Goal: Task Accomplishment & Management: Use online tool/utility

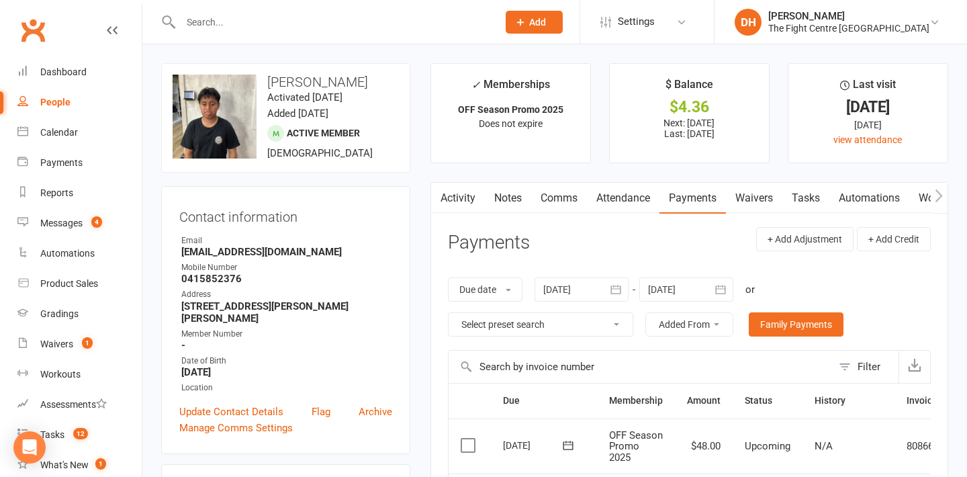
scroll to position [0, 69]
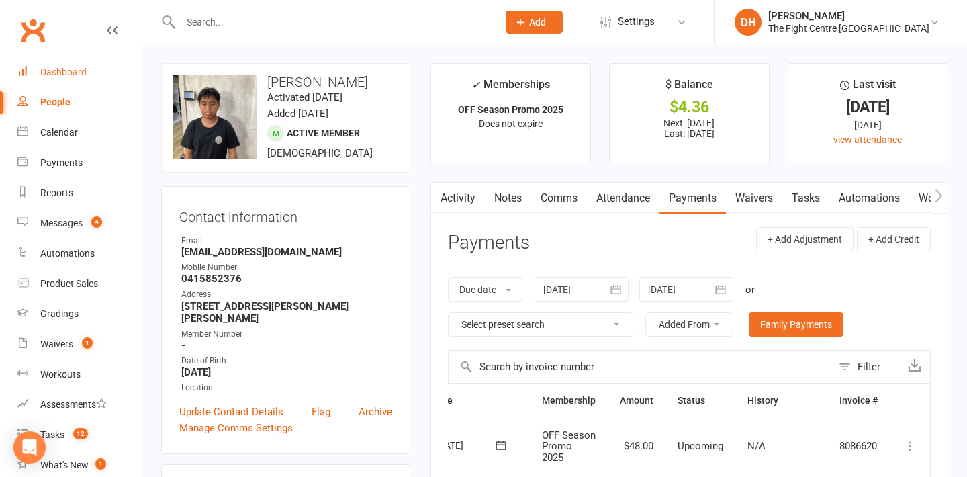
click at [75, 72] on div "Dashboard" at bounding box center [63, 71] width 46 height 11
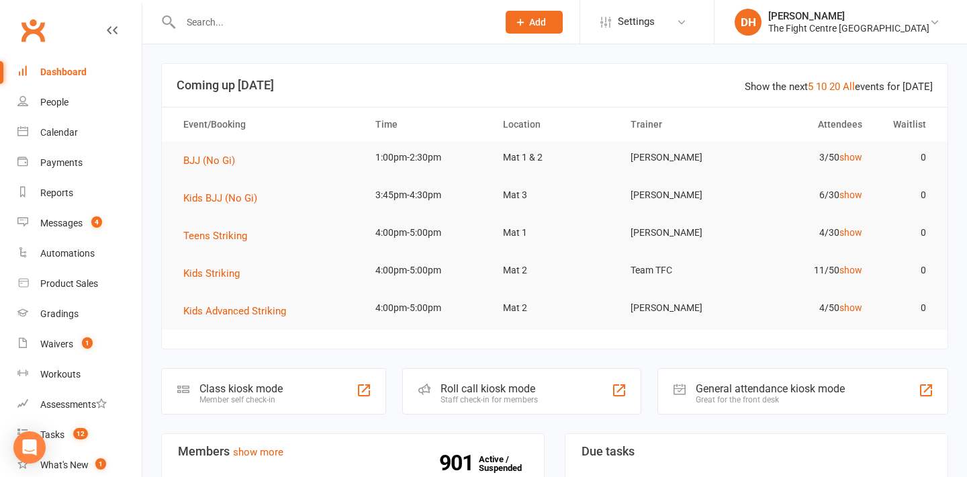
click at [214, 20] on input "text" at bounding box center [333, 22] width 312 height 19
click at [487, 391] on div "Roll call kiosk mode" at bounding box center [489, 388] width 97 height 13
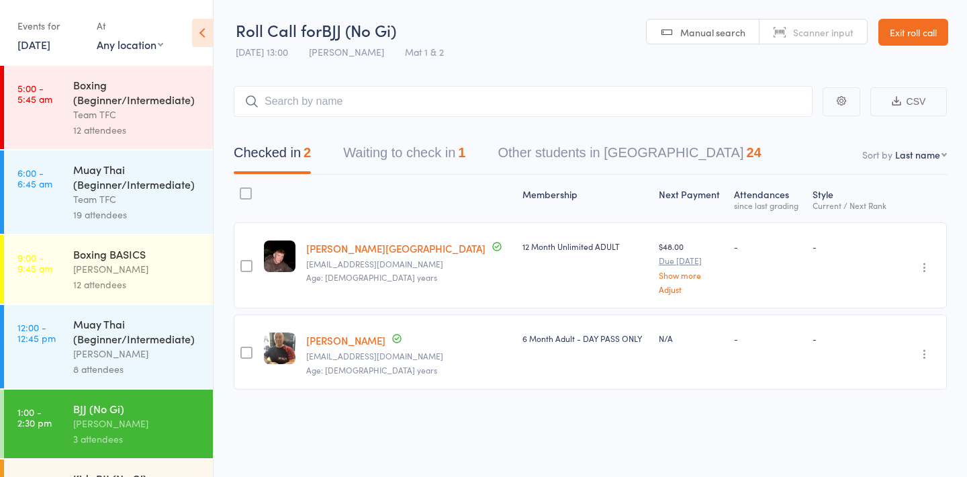
click at [50, 50] on link "12 Sep, 2025" at bounding box center [33, 44] width 33 height 15
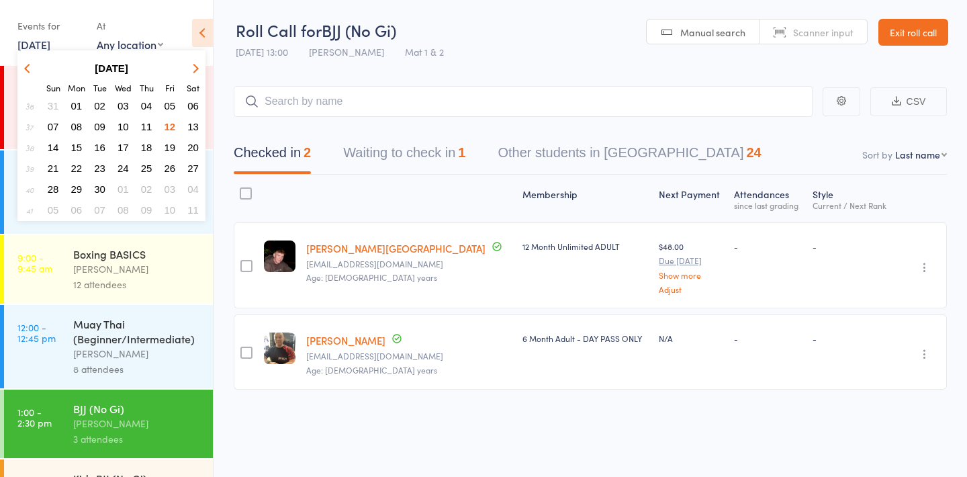
click at [146, 125] on span "11" at bounding box center [146, 126] width 11 height 11
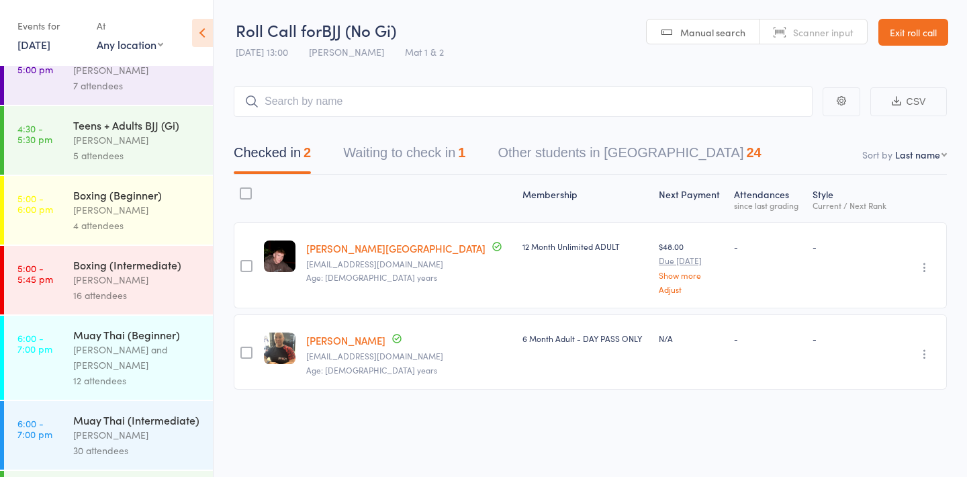
scroll to position [622, 0]
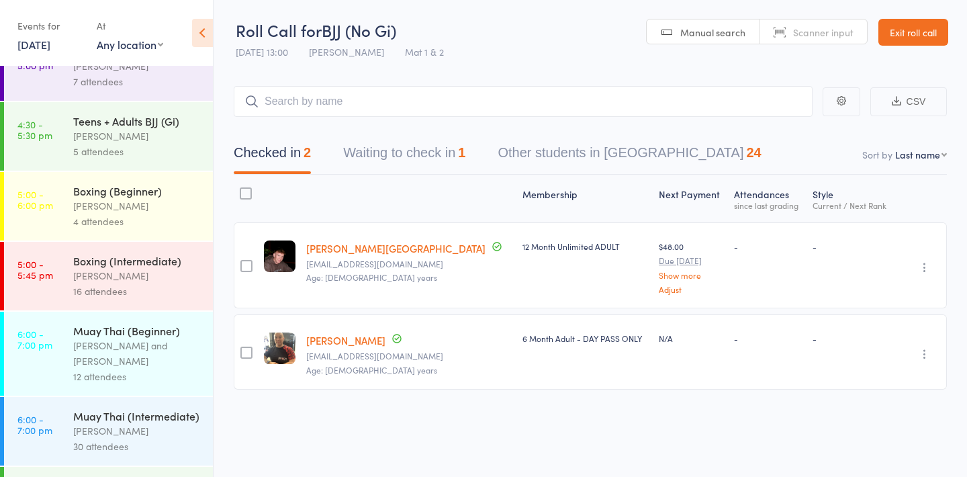
click at [138, 425] on div "[PERSON_NAME]" at bounding box center [137, 430] width 128 height 15
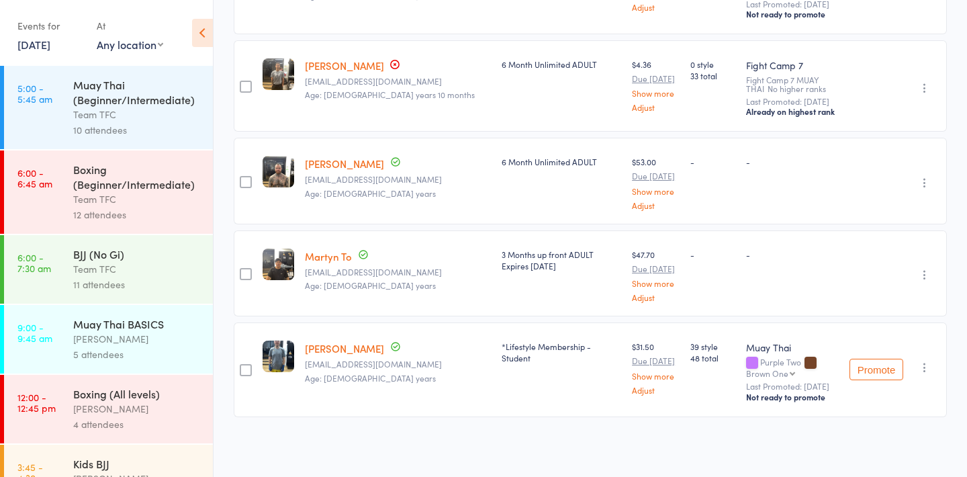
click at [50, 42] on link "11 Sep, 2025" at bounding box center [33, 44] width 33 height 15
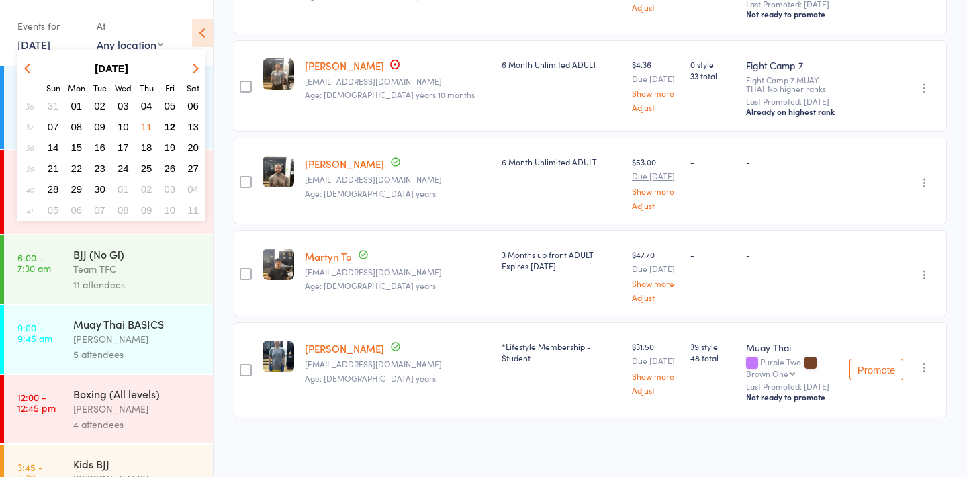
click at [126, 128] on span "10" at bounding box center [123, 126] width 11 height 11
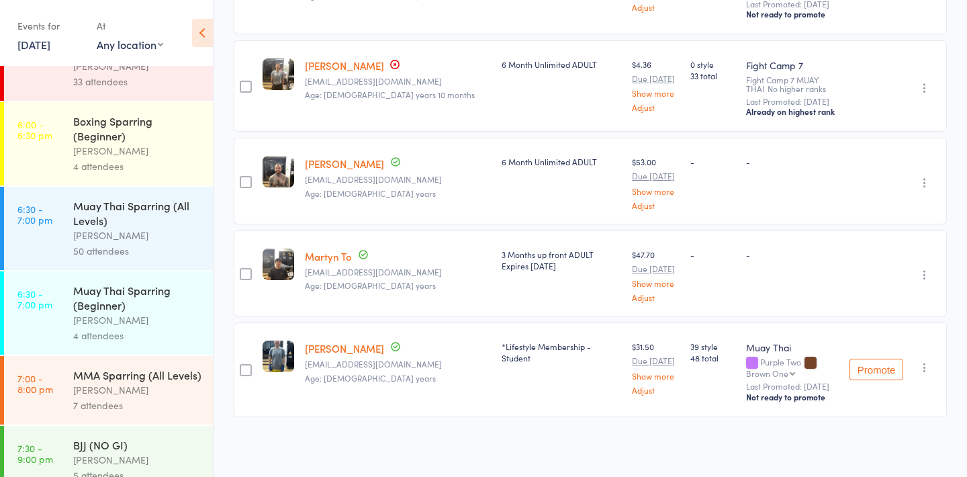
scroll to position [863, 0]
click at [50, 52] on div "Events for 10 Sep, 2025 D Sep, YYYY September 2025 Sun Mon Tue Wed Thu Fri Sat …" at bounding box center [50, 35] width 66 height 40
click at [48, 43] on link "10 Sep, 2025" at bounding box center [33, 44] width 33 height 15
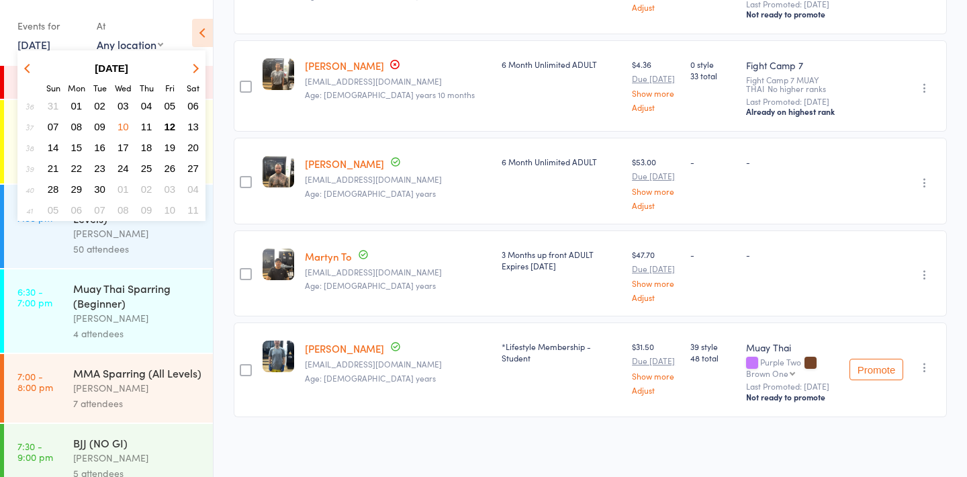
click at [97, 125] on span "09" at bounding box center [99, 126] width 11 height 11
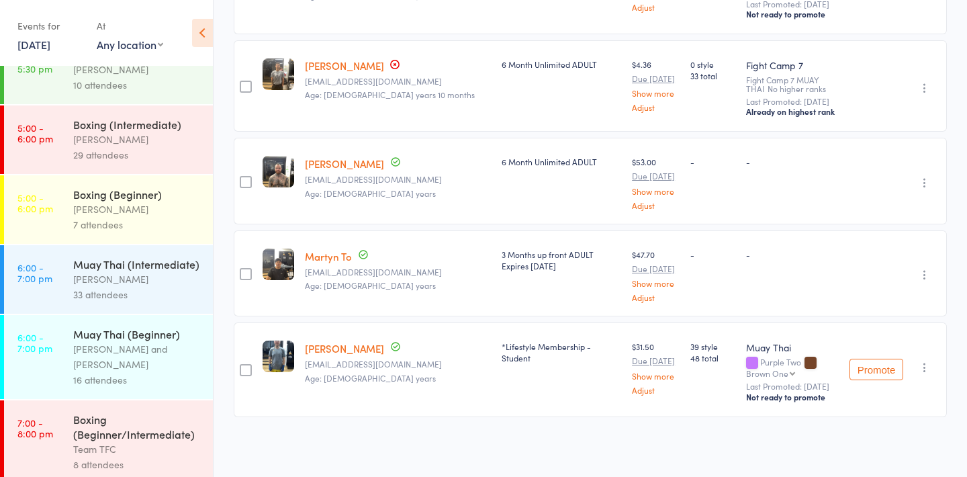
scroll to position [694, 0]
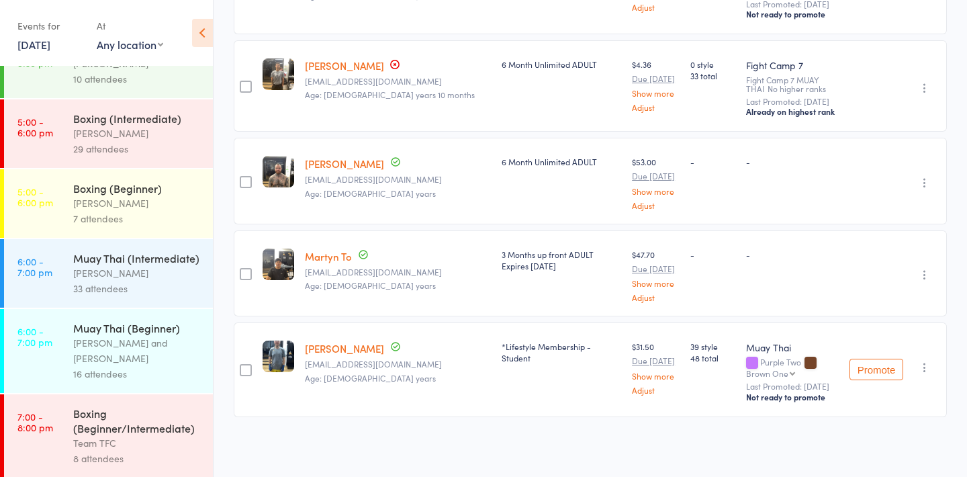
click at [159, 281] on div "Ben Johnston" at bounding box center [137, 272] width 128 height 15
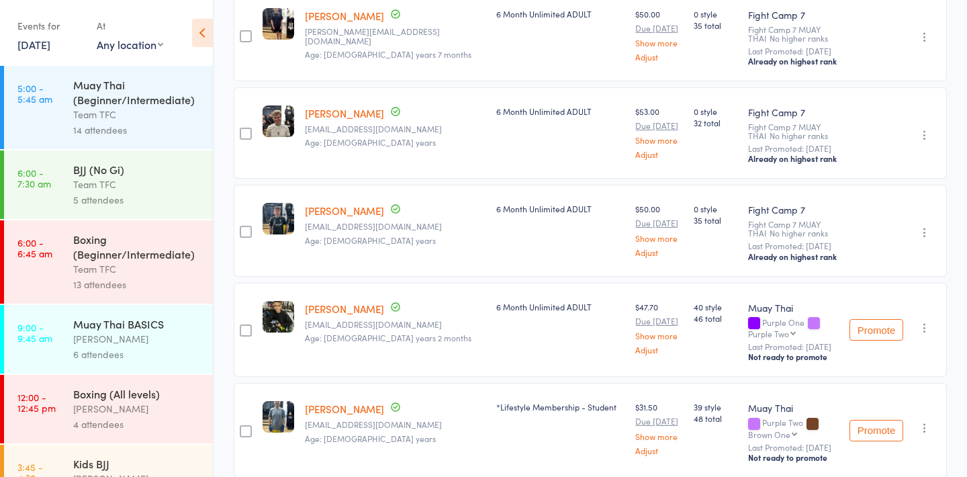
scroll to position [3034, 0]
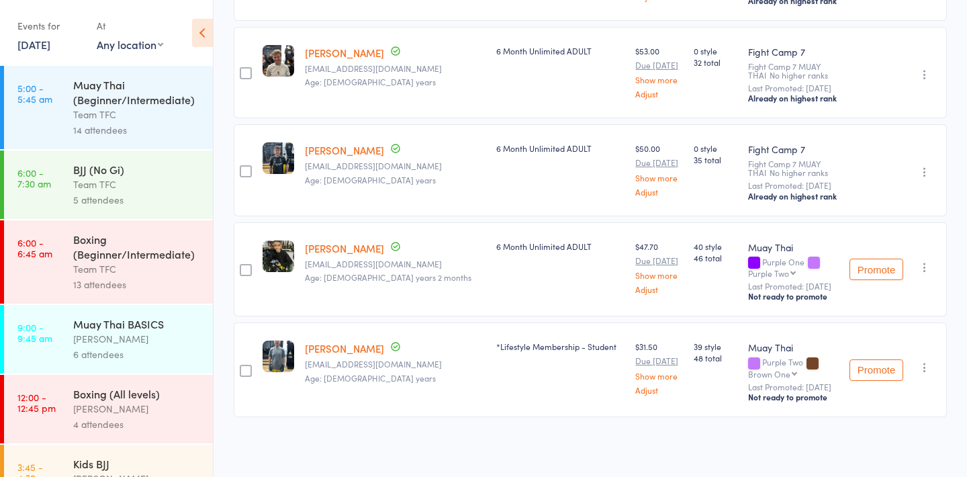
click at [50, 48] on link "9 Sep, 2025" at bounding box center [33, 44] width 33 height 15
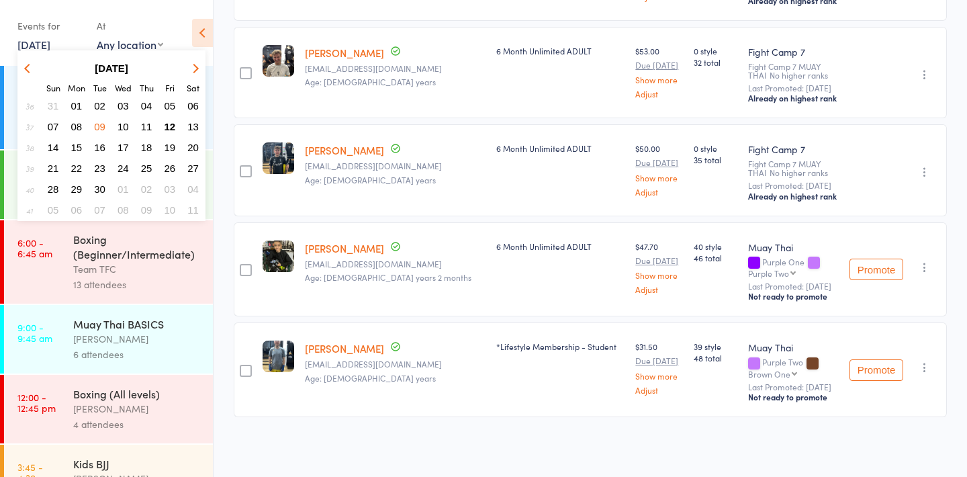
click at [74, 128] on span "08" at bounding box center [76, 126] width 11 height 11
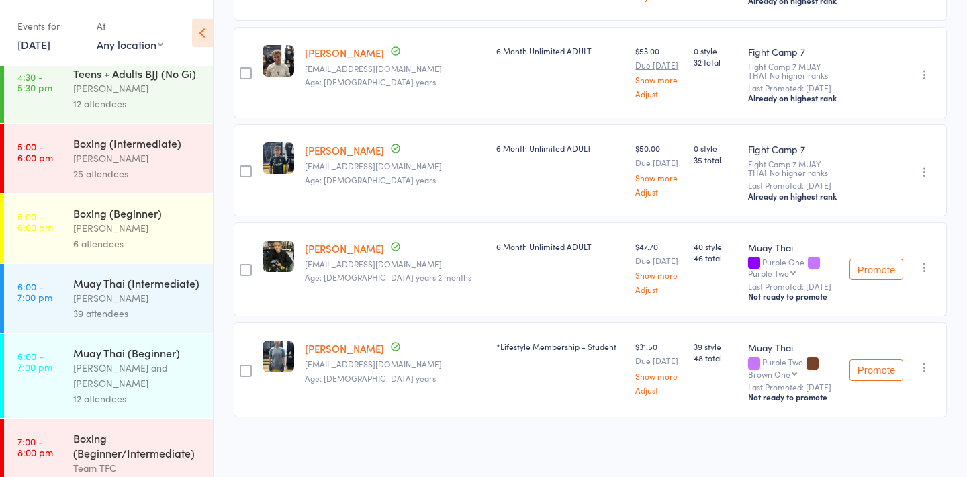
scroll to position [781, 0]
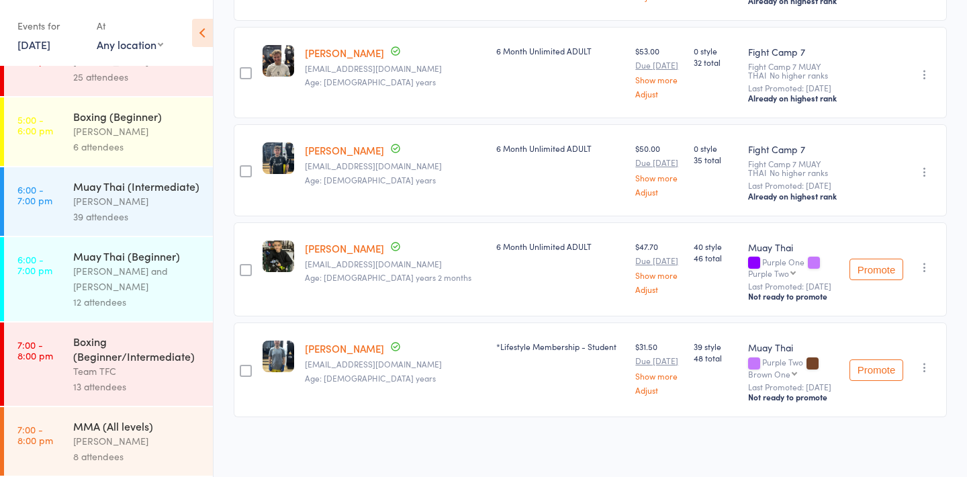
click at [141, 218] on div "39 attendees" at bounding box center [137, 216] width 128 height 15
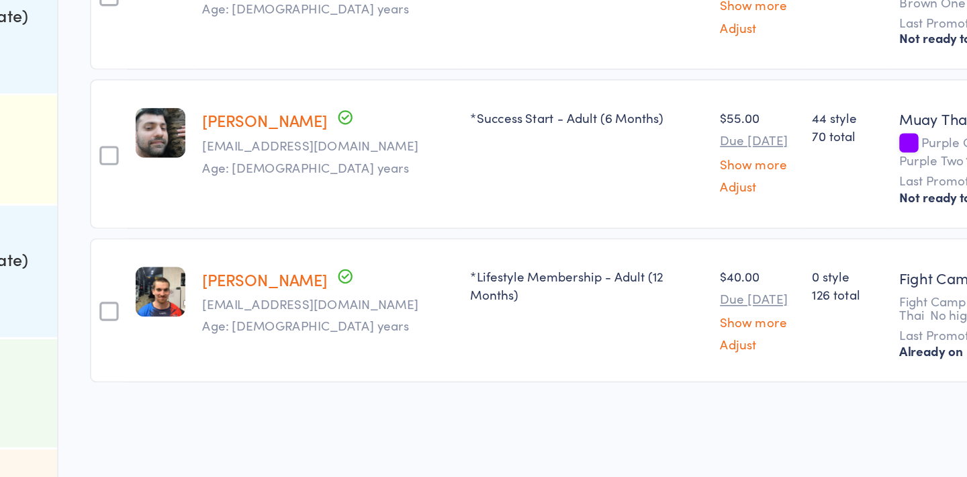
scroll to position [3453, 0]
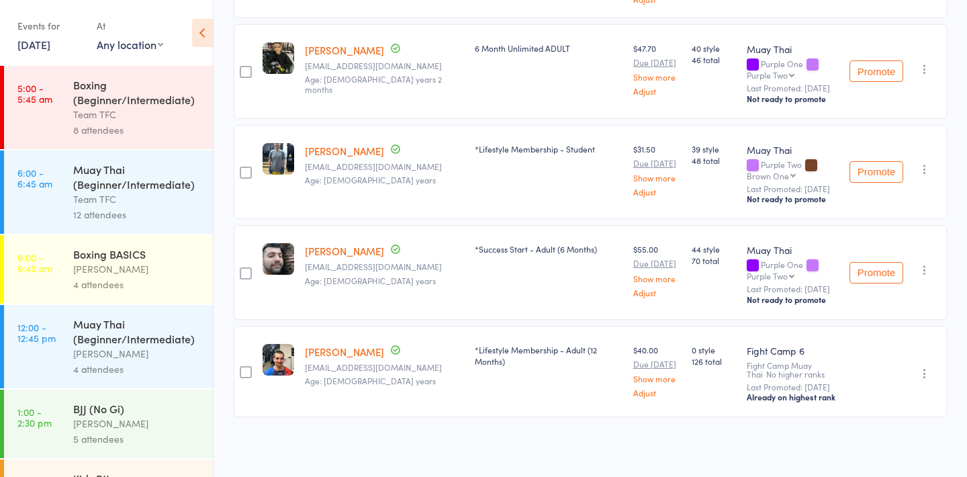
click at [48, 49] on link "8 Sep, 2025" at bounding box center [33, 44] width 33 height 15
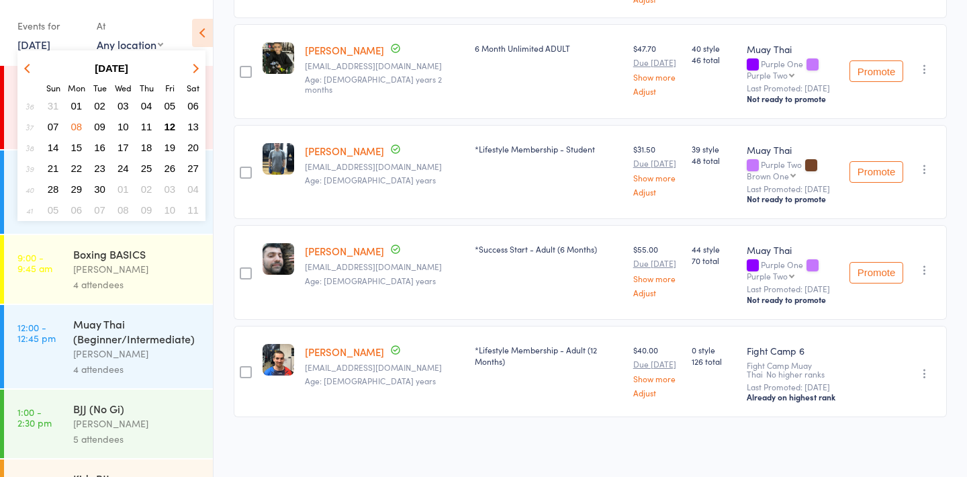
click at [76, 103] on span "01" at bounding box center [76, 105] width 11 height 11
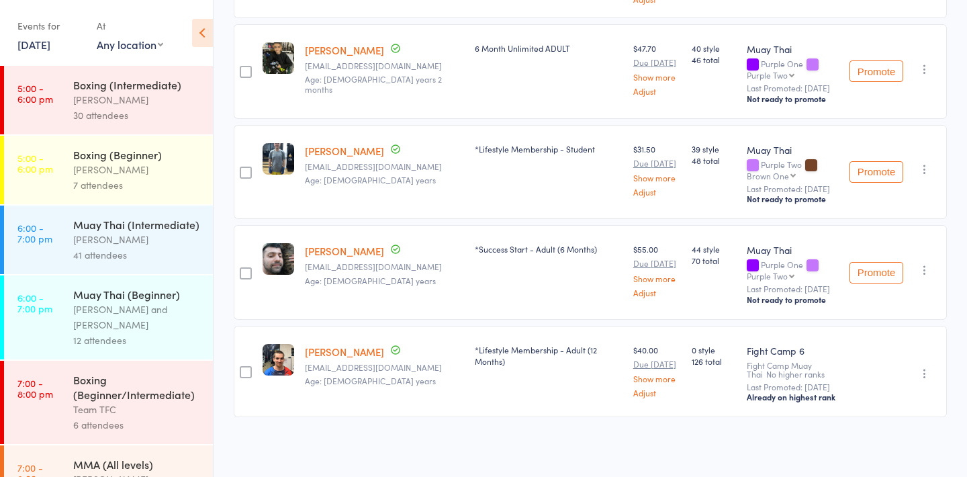
scroll to position [743, 0]
click at [132, 255] on div "41 attendees" at bounding box center [137, 253] width 128 height 15
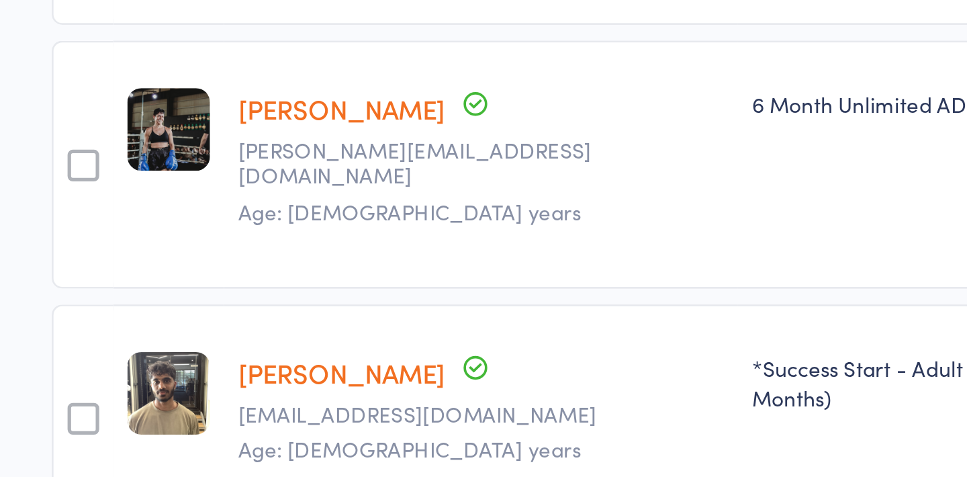
scroll to position [2702, 0]
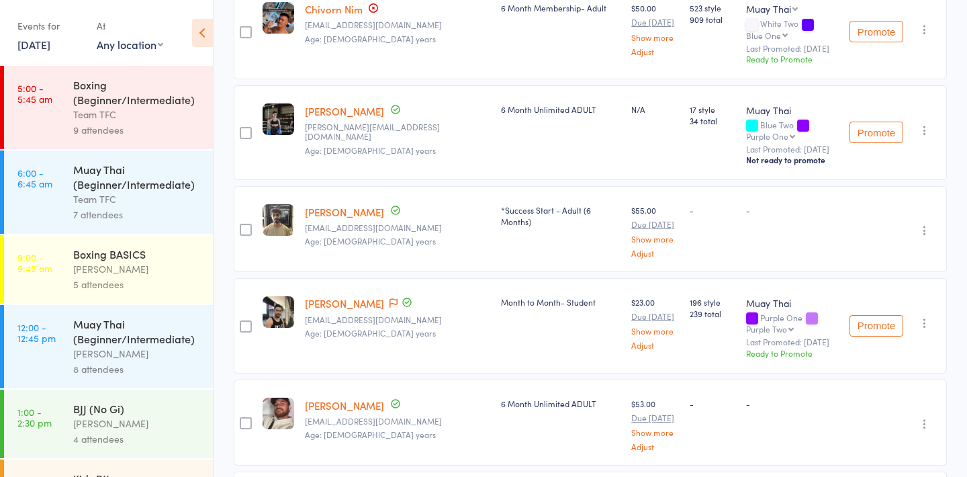
click at [50, 42] on link "1 Sep, 2025" at bounding box center [33, 44] width 33 height 15
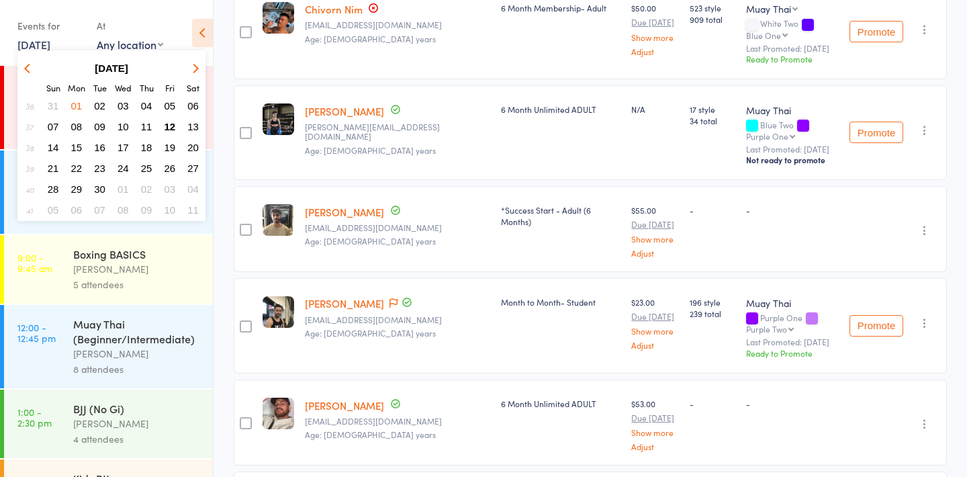
click at [101, 107] on span "02" at bounding box center [99, 105] width 11 height 11
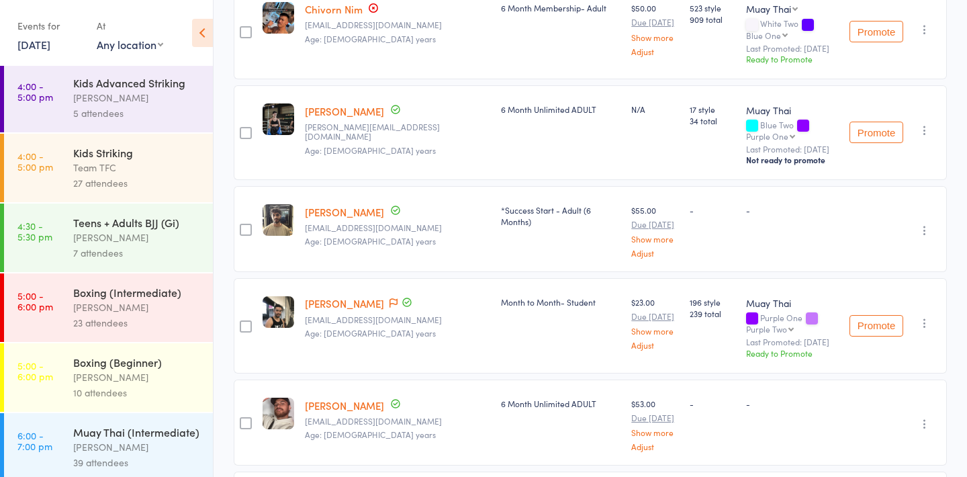
scroll to position [538, 0]
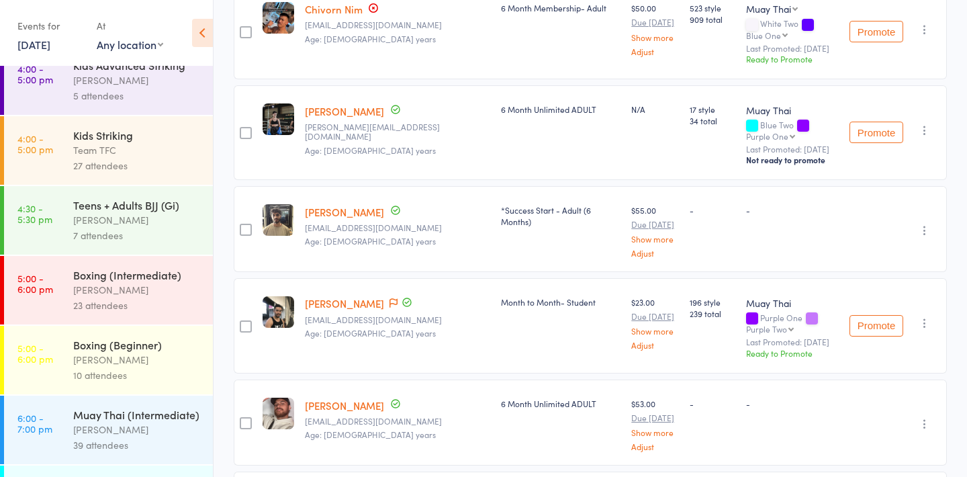
click at [134, 422] on div "Muay Thai (Intermediate)" at bounding box center [137, 414] width 128 height 15
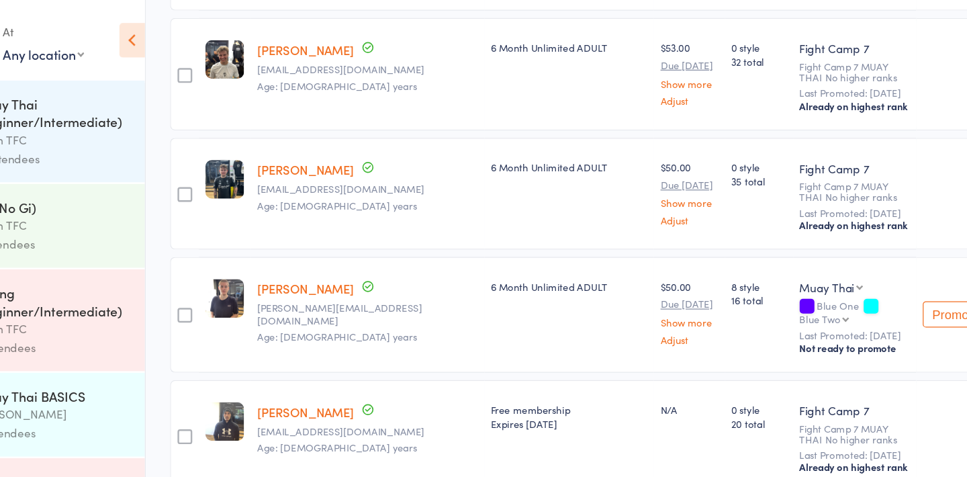
scroll to position [2837, 0]
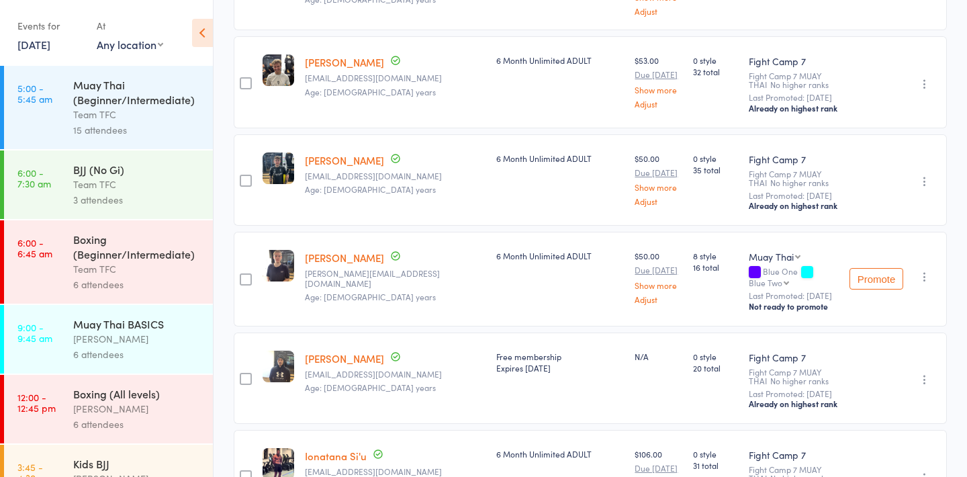
click at [50, 47] on link "2 Sep, 2025" at bounding box center [33, 44] width 33 height 15
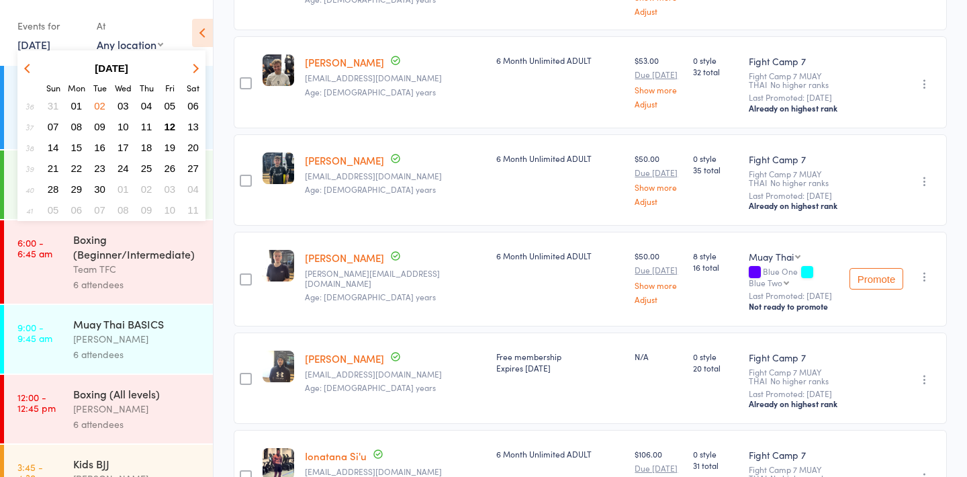
click at [142, 106] on span "04" at bounding box center [146, 105] width 11 height 11
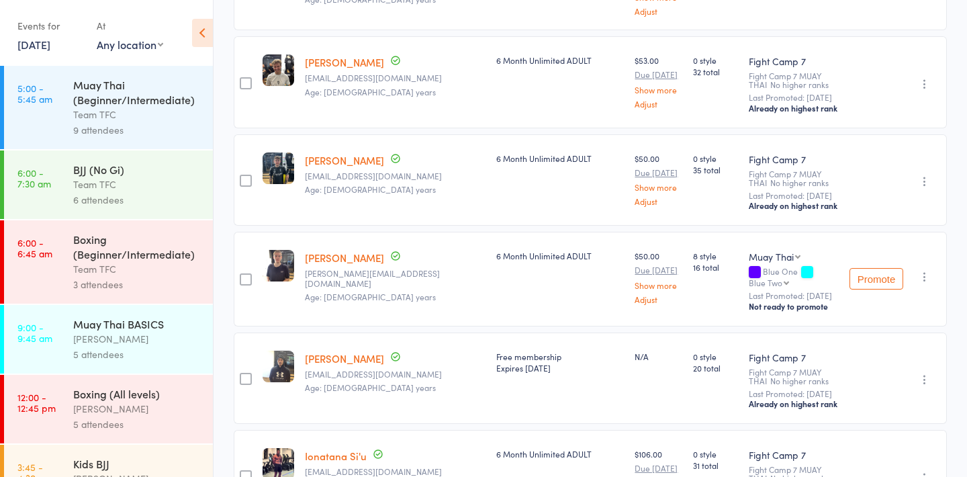
click at [50, 38] on link "4 Sep, 2025" at bounding box center [33, 44] width 33 height 15
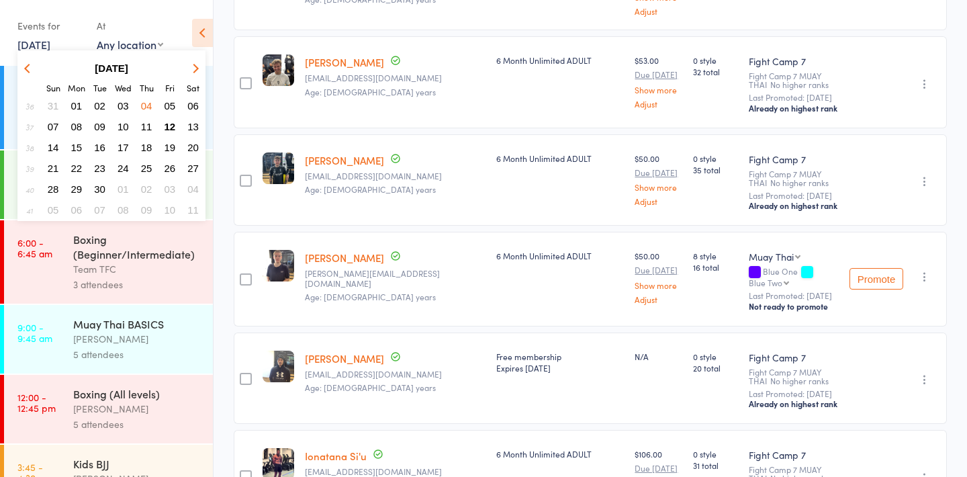
click at [126, 105] on span "03" at bounding box center [123, 105] width 11 height 11
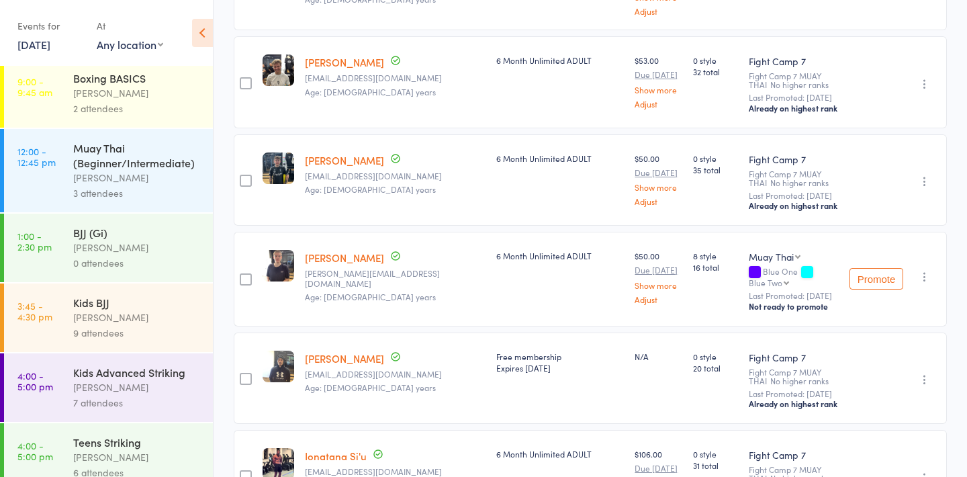
scroll to position [223, 0]
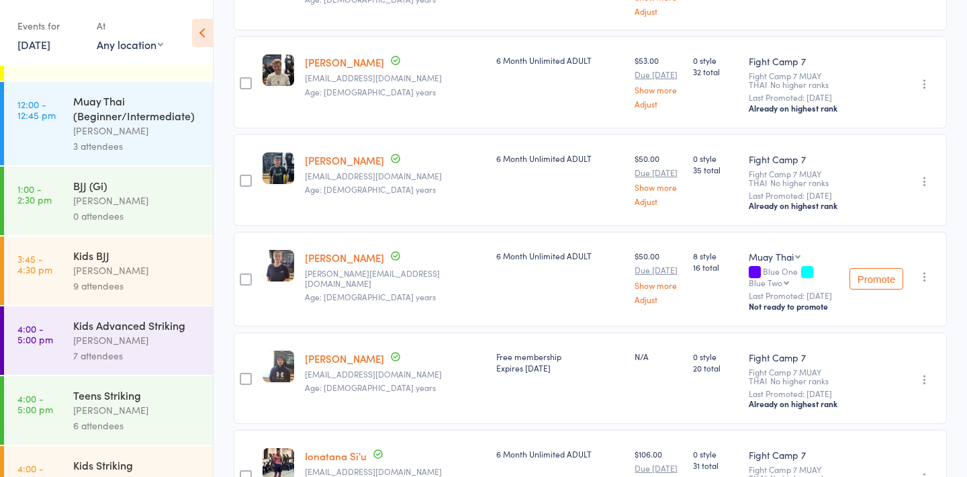
click at [144, 114] on div "Muay Thai (Beginner/Intermediate)" at bounding box center [137, 108] width 128 height 30
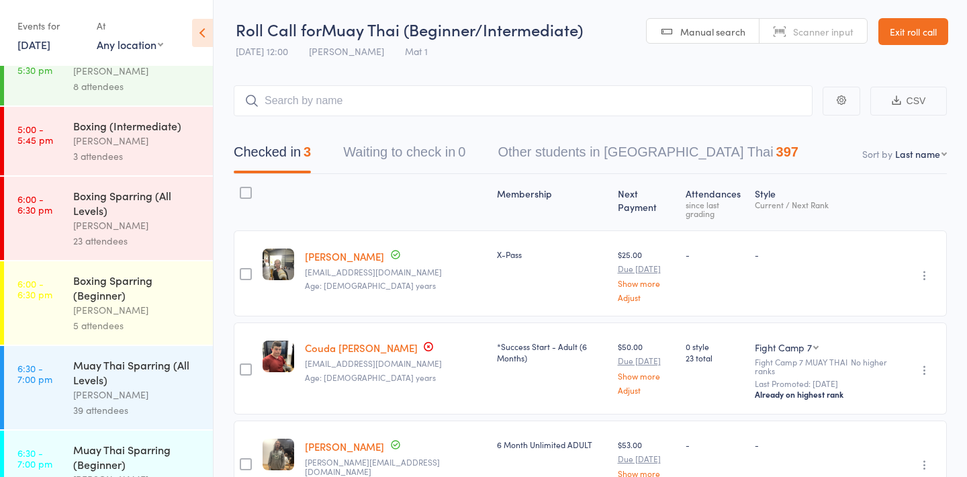
scroll to position [878, 0]
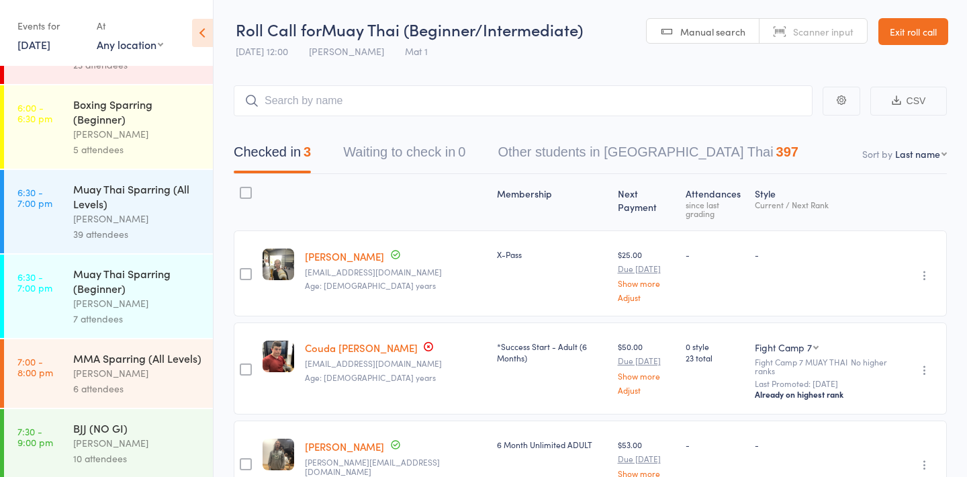
click at [121, 226] on div "Ben Johnston" at bounding box center [137, 218] width 128 height 15
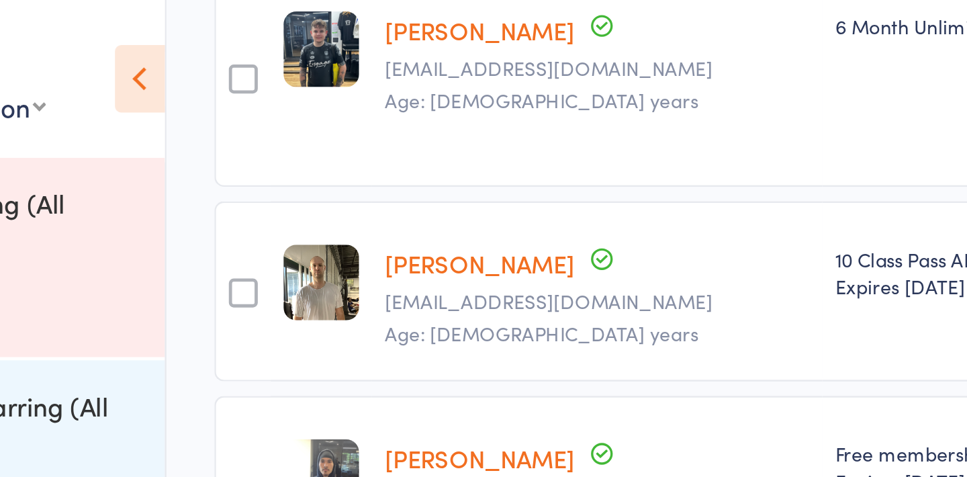
scroll to position [3140, 0]
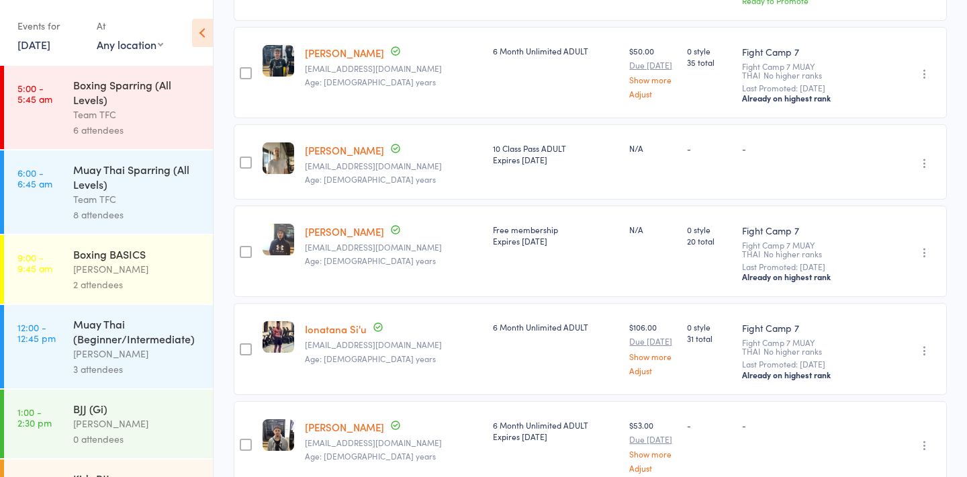
click at [50, 46] on link "3 Sep, 2025" at bounding box center [33, 44] width 33 height 15
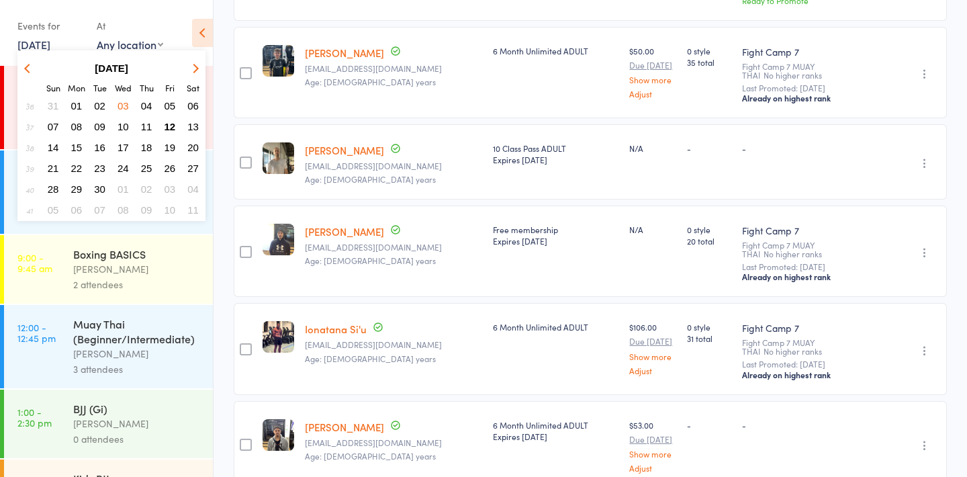
click at [126, 126] on span "10" at bounding box center [123, 126] width 11 height 11
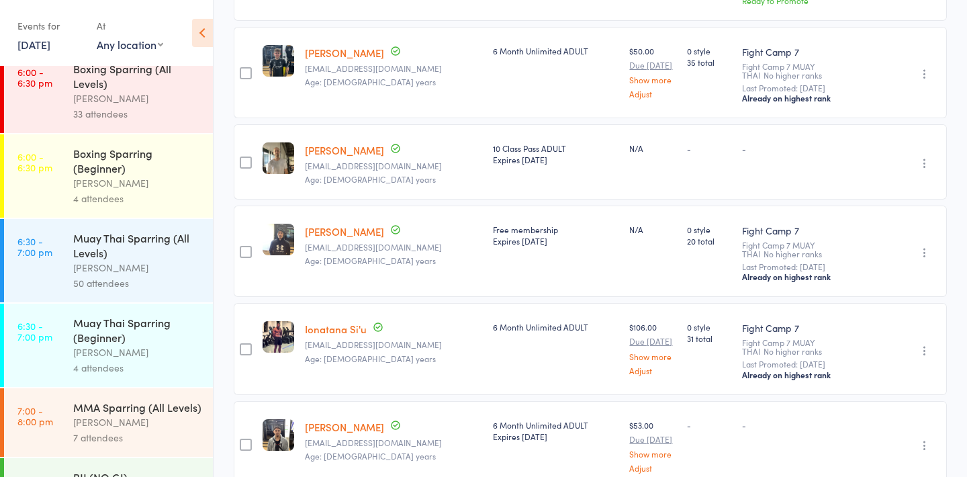
scroll to position [872, 0]
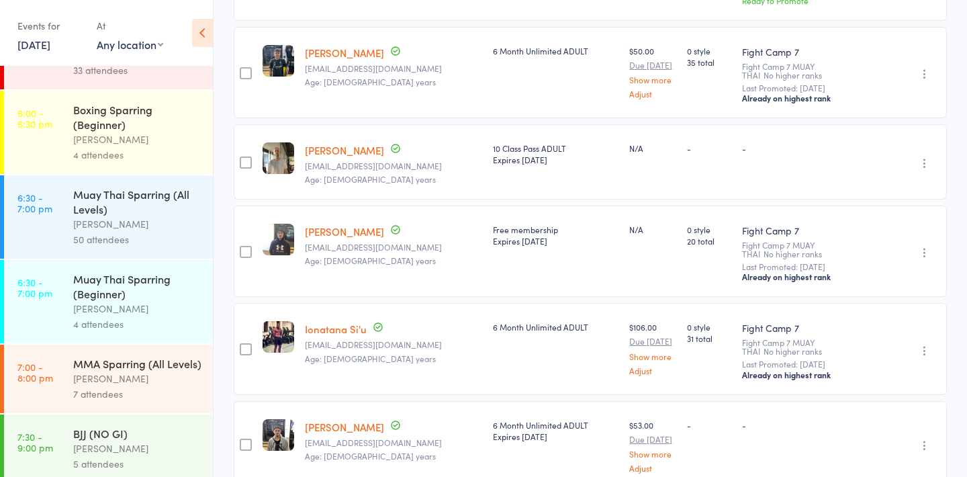
click at [144, 211] on div "Muay Thai Sparring (All Levels)" at bounding box center [137, 202] width 128 height 30
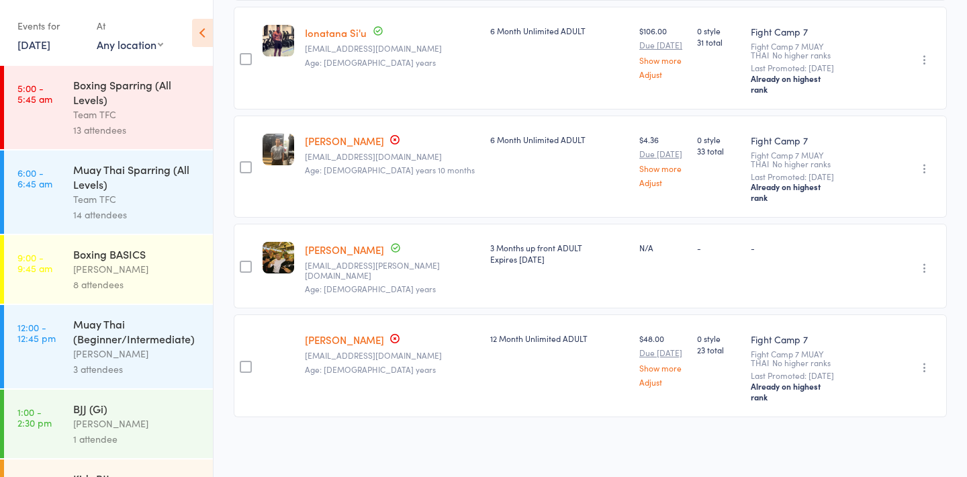
scroll to position [4700, 0]
click at [394, 340] on icon at bounding box center [395, 339] width 2 height 2
click at [346, 347] on link "Jake Woodley" at bounding box center [344, 339] width 79 height 14
click at [363, 148] on link "Ezekiel Te Huna" at bounding box center [344, 141] width 79 height 14
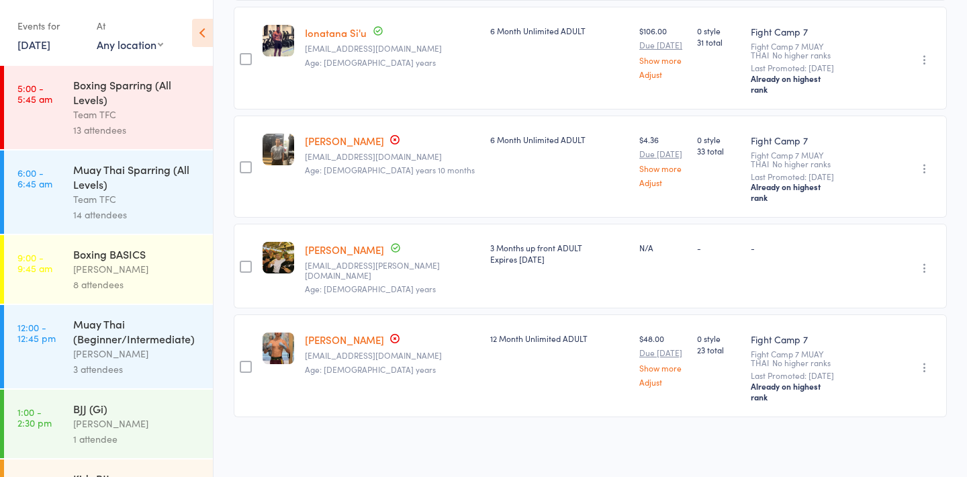
click at [28, 46] on link "10 Sep, 2025" at bounding box center [33, 44] width 33 height 15
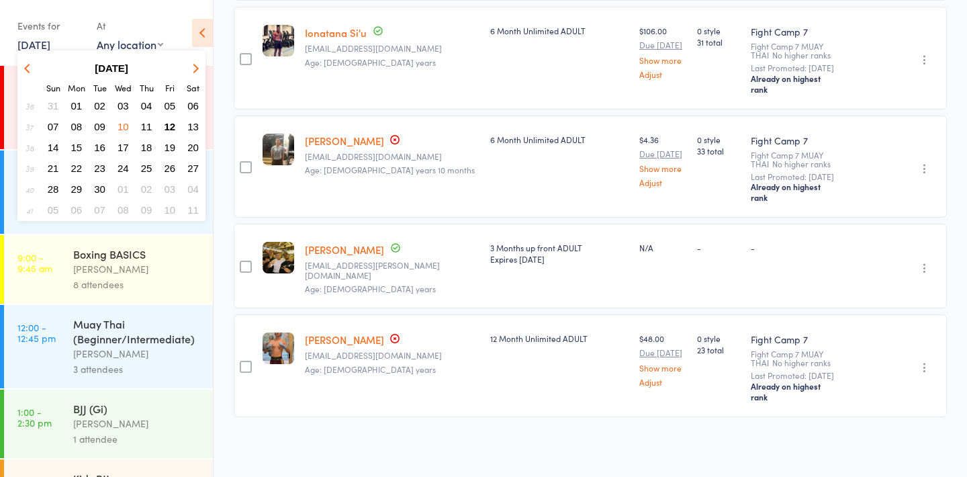
click at [34, 70] on button "button" at bounding box center [29, 68] width 20 height 18
click at [121, 190] on span "27" at bounding box center [123, 188] width 11 height 11
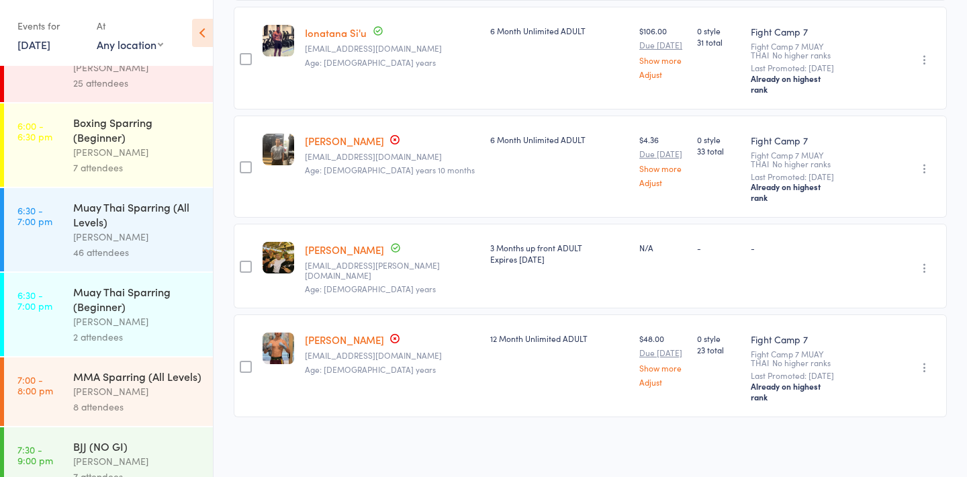
scroll to position [868, 0]
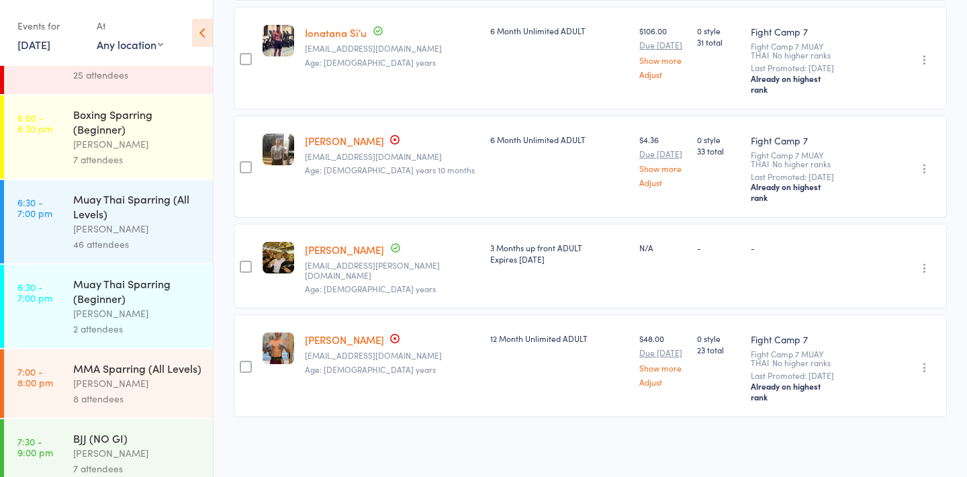
click at [145, 236] on div "Ben Johnston" at bounding box center [137, 228] width 128 height 15
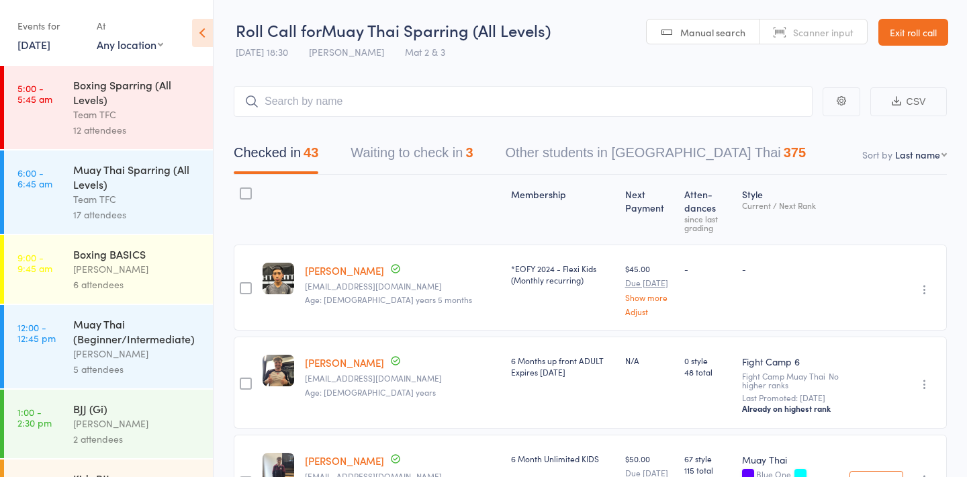
click at [48, 48] on link "27 Aug, 2025" at bounding box center [33, 44] width 33 height 15
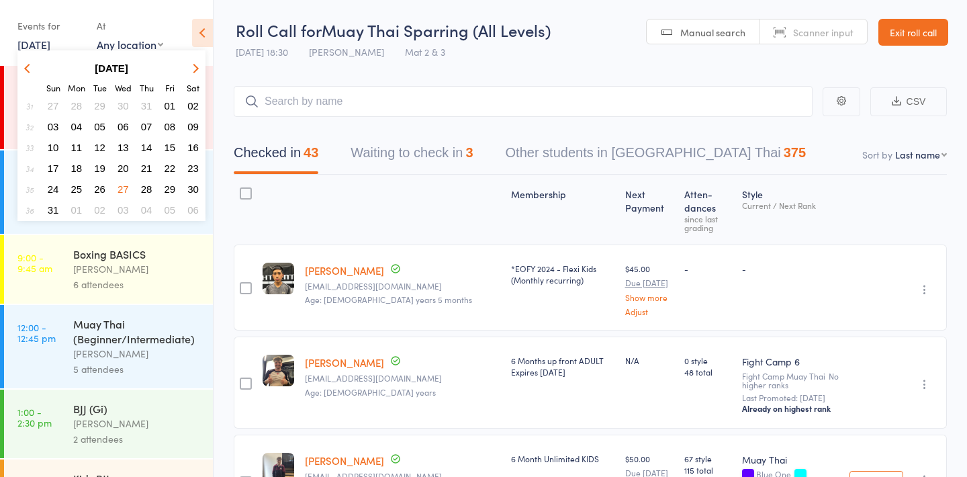
click at [119, 168] on span "20" at bounding box center [123, 168] width 11 height 11
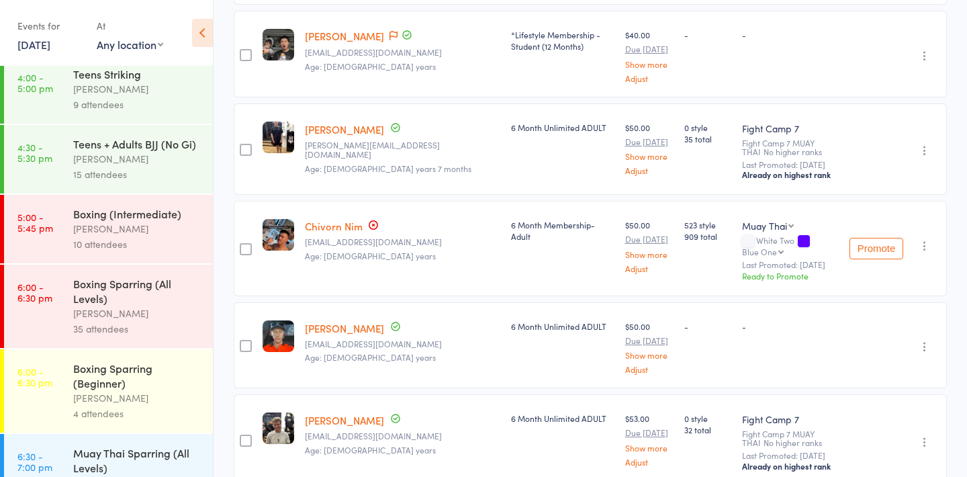
scroll to position [631, 0]
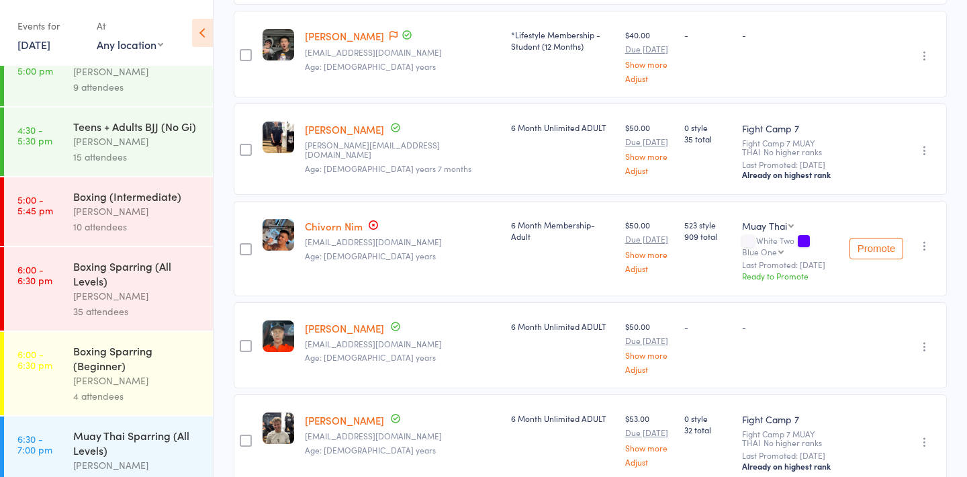
click at [122, 298] on div "Ben Johnston" at bounding box center [137, 295] width 128 height 15
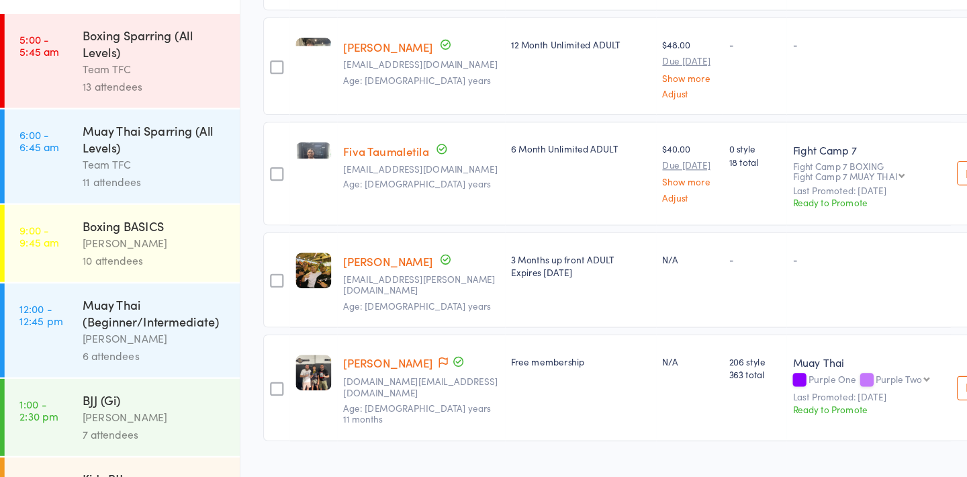
scroll to position [3112, 0]
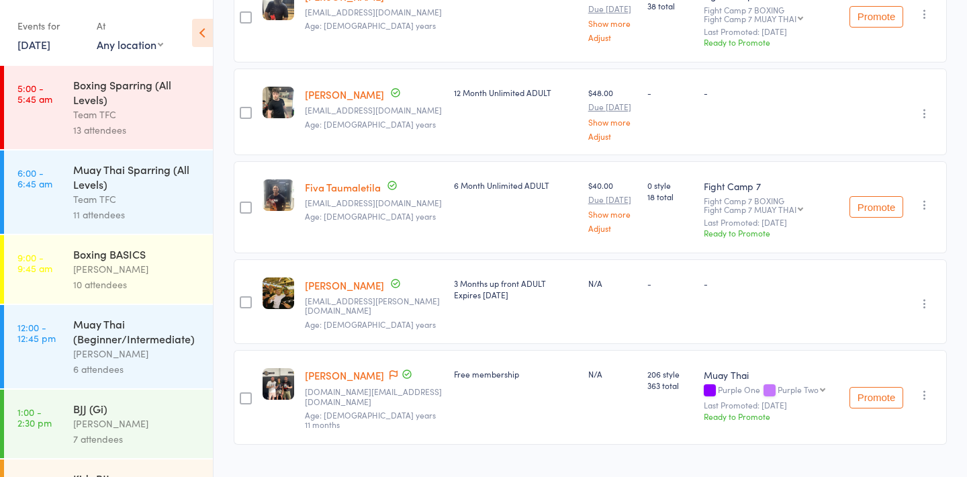
click at [40, 42] on link "20 Aug, 2025" at bounding box center [33, 44] width 33 height 15
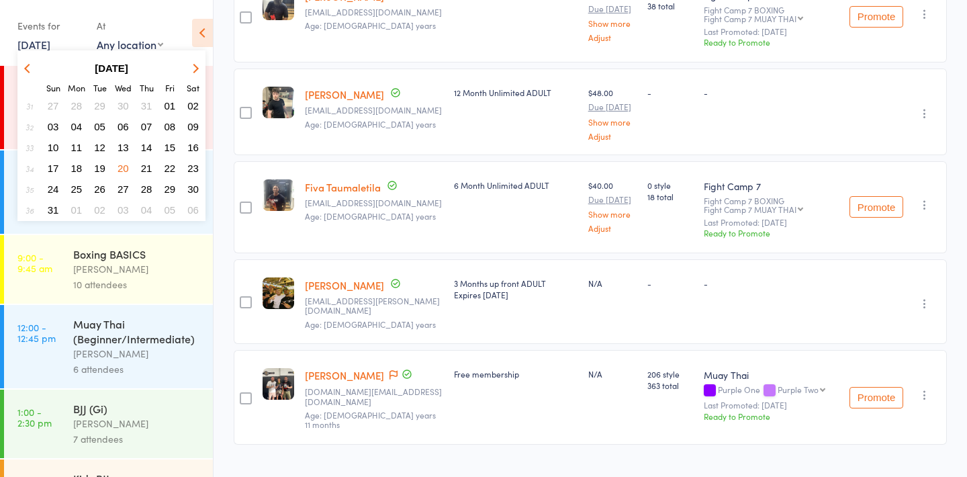
click at [125, 185] on span "27" at bounding box center [123, 188] width 11 height 11
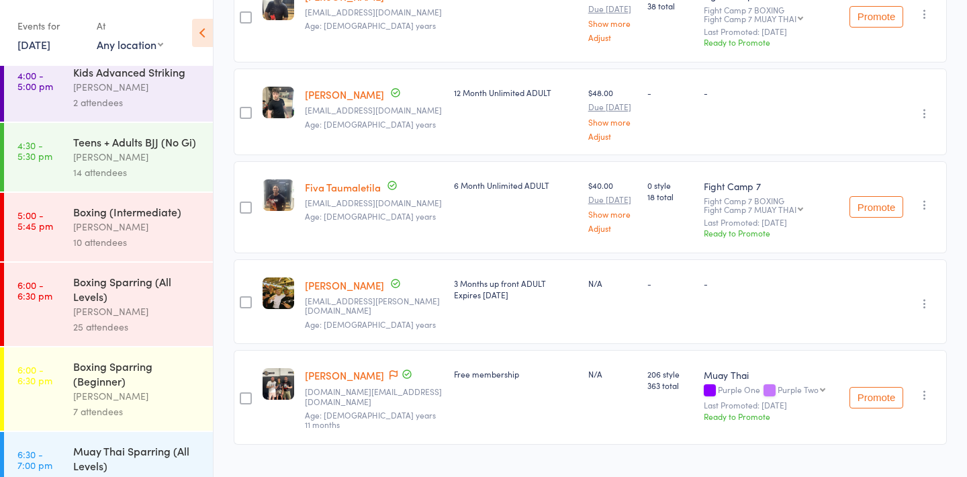
scroll to position [615, 0]
click at [104, 303] on div "Boxing Sparring (All Levels)" at bounding box center [137, 290] width 128 height 30
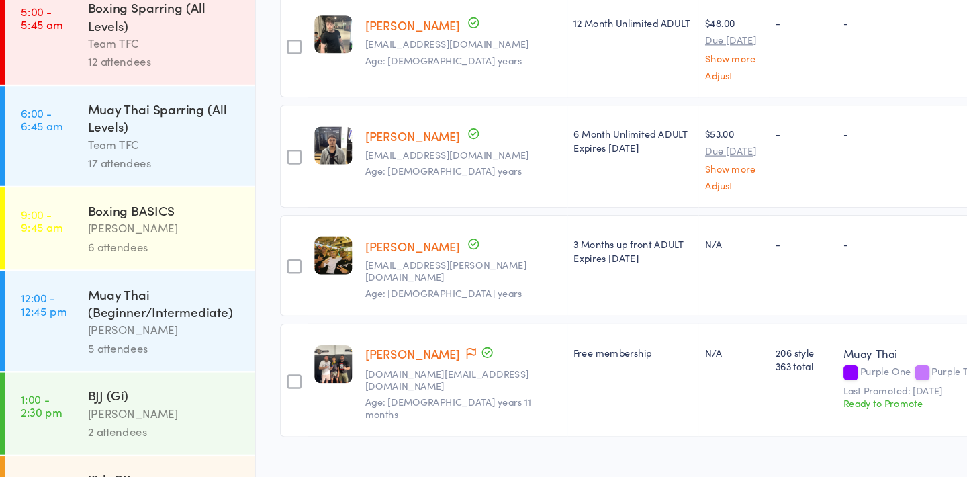
scroll to position [2144, 0]
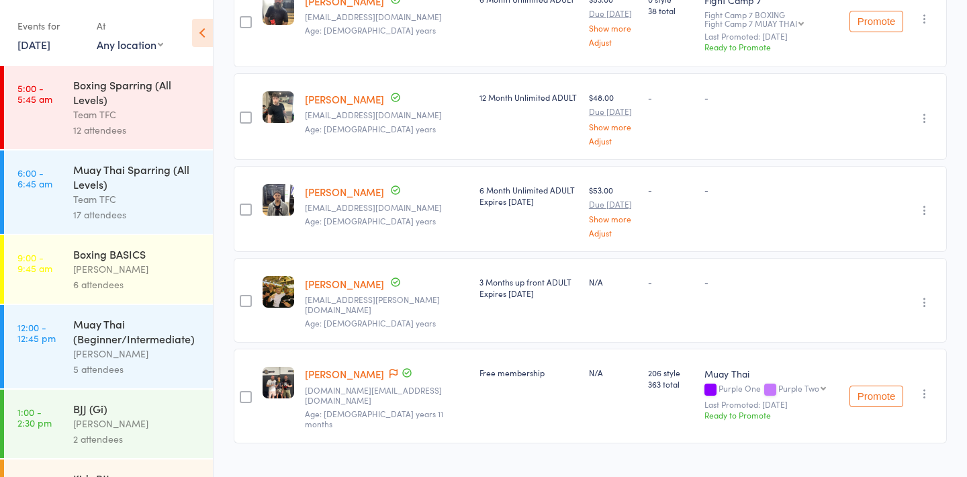
click at [38, 43] on link "27 Aug, 2025" at bounding box center [33, 44] width 33 height 15
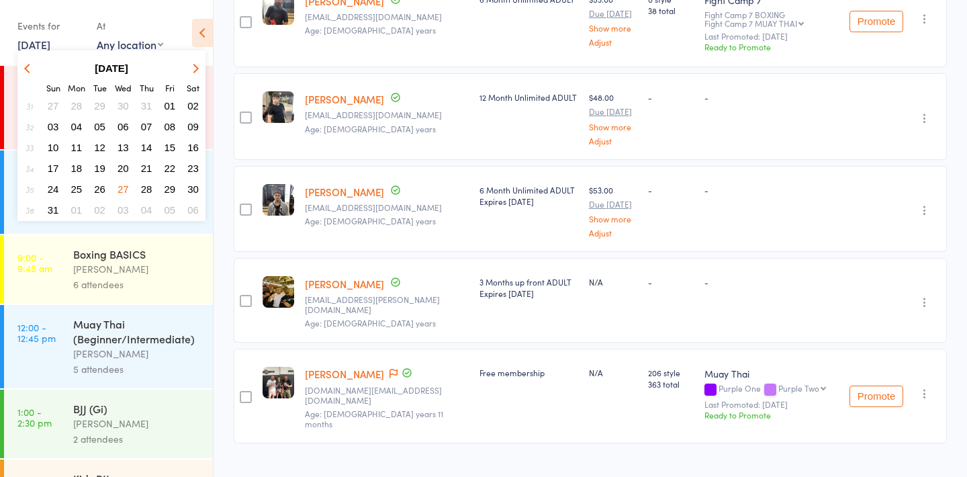
click at [122, 206] on span "03" at bounding box center [123, 209] width 11 height 11
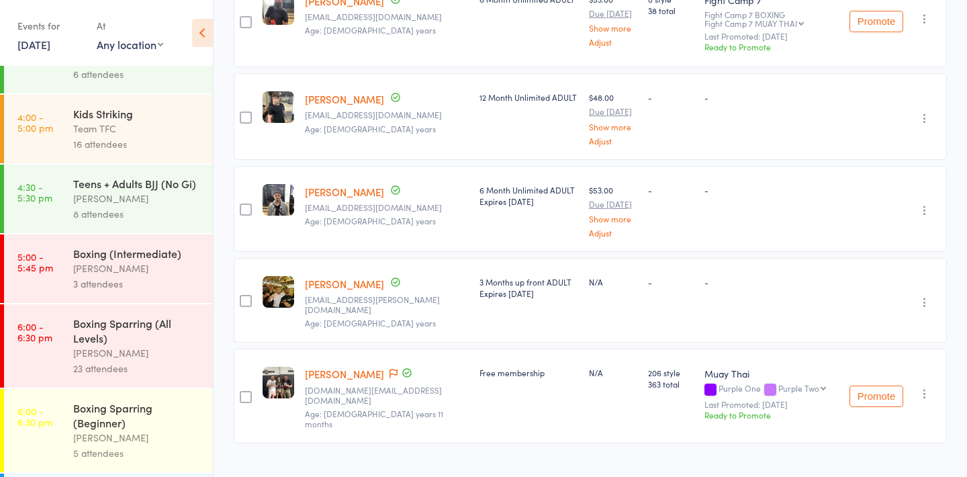
scroll to position [582, 0]
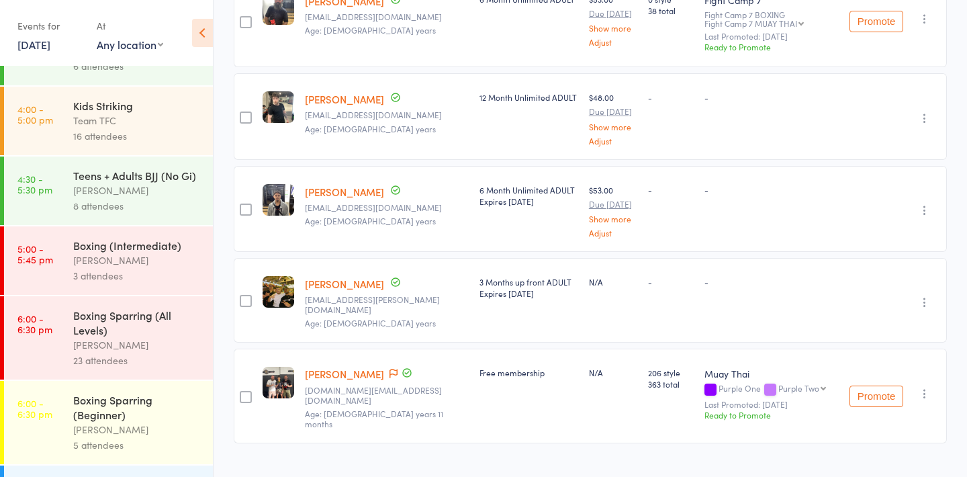
click at [124, 367] on div "23 attendees" at bounding box center [137, 360] width 128 height 15
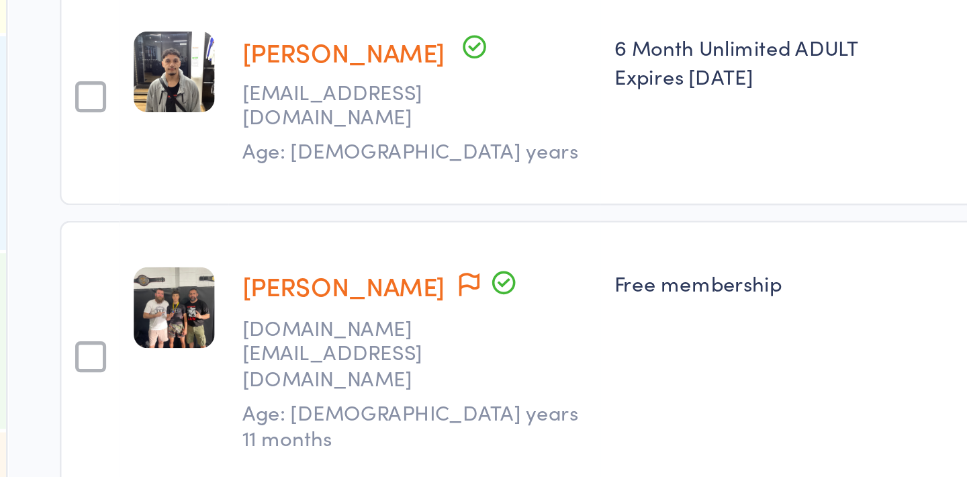
scroll to position [1981, 0]
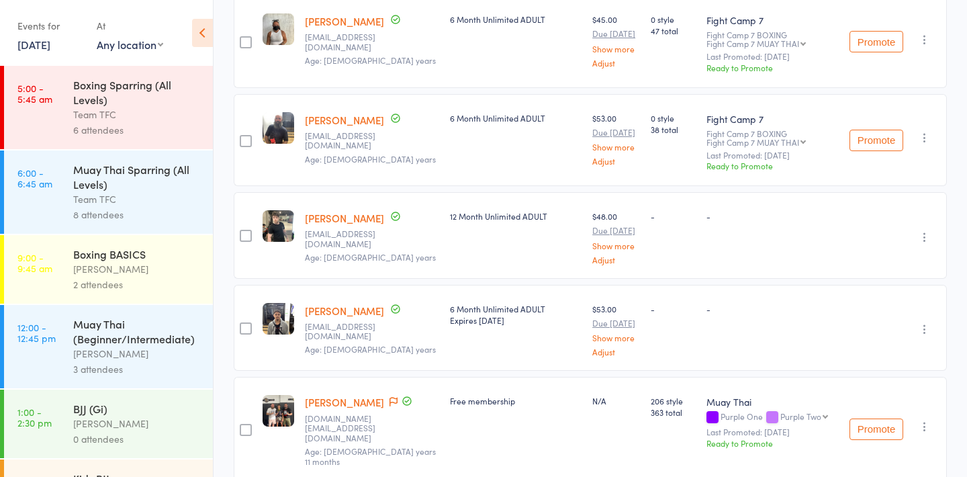
click at [46, 48] on link "3 Sep, 2025" at bounding box center [33, 44] width 33 height 15
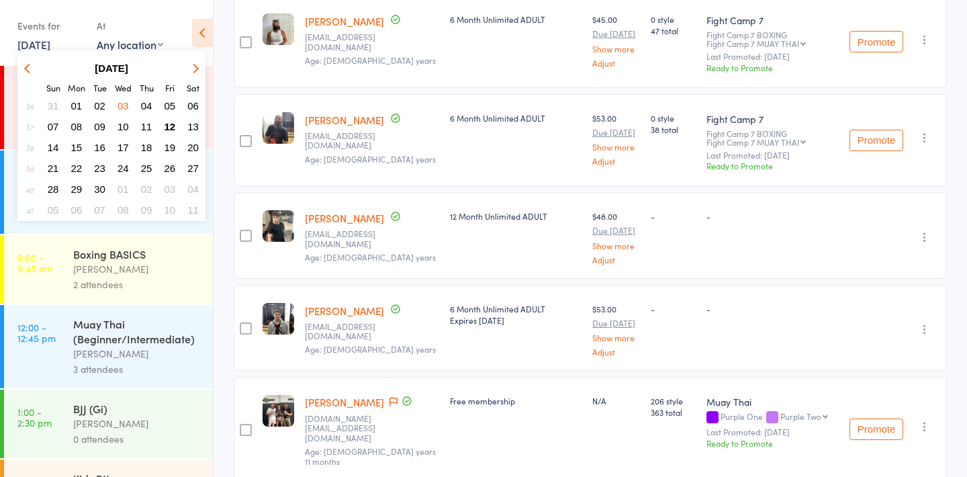
click at [124, 128] on span "10" at bounding box center [123, 126] width 11 height 11
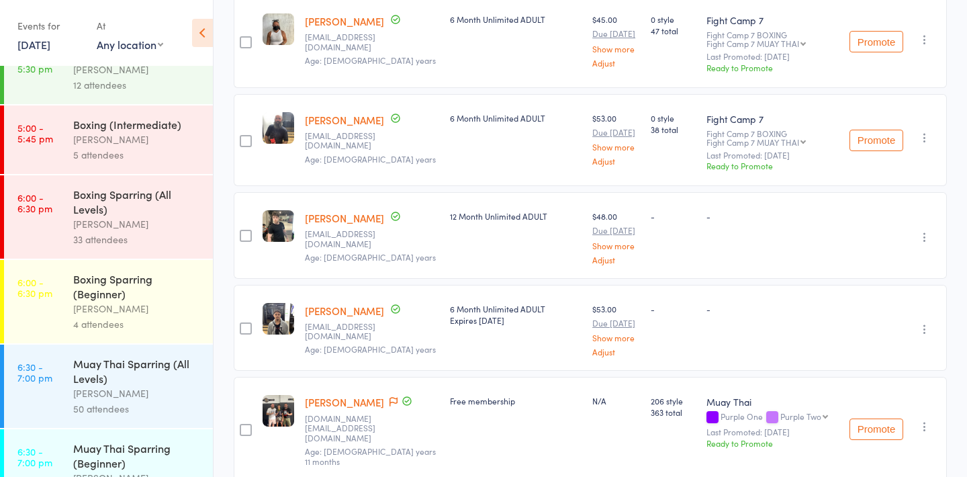
scroll to position [705, 0]
click at [126, 205] on div "Boxing Sparring (All Levels)" at bounding box center [137, 200] width 128 height 30
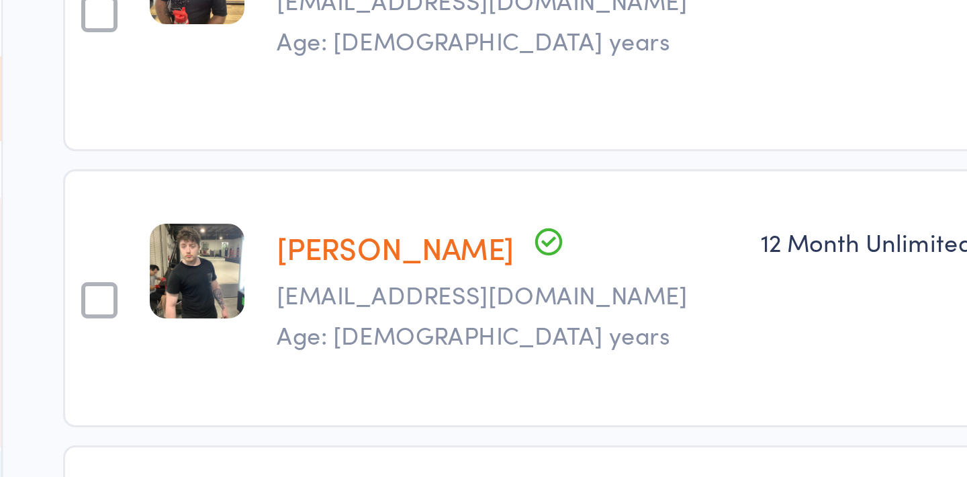
scroll to position [2803, 0]
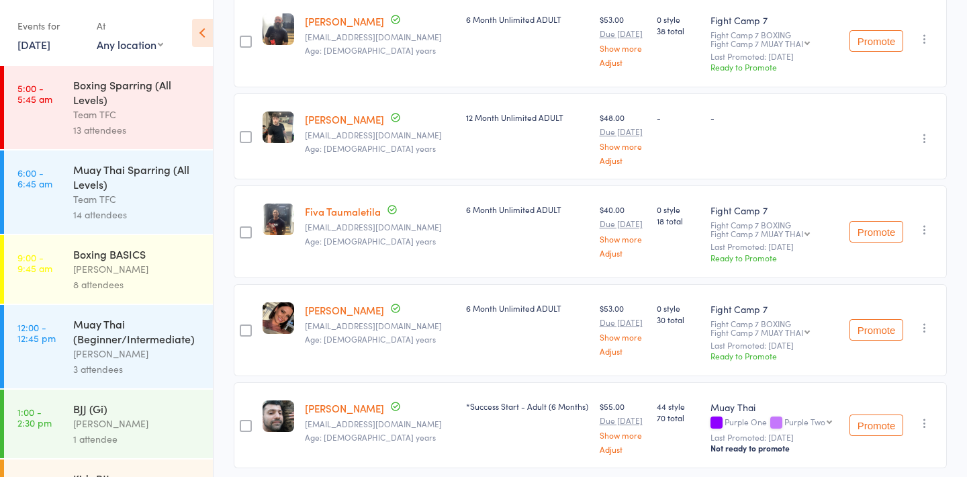
click at [32, 51] on link "10 Sep, 2025" at bounding box center [33, 44] width 33 height 15
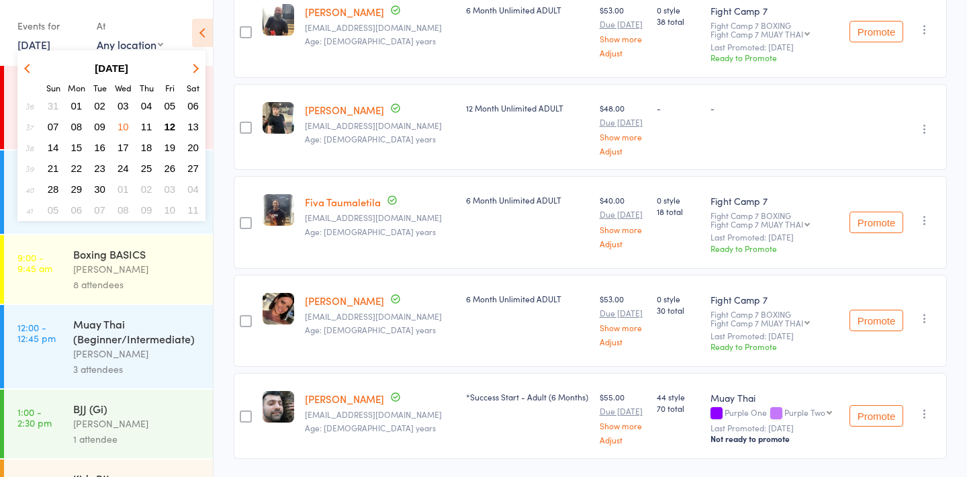
scroll to position [2799, 0]
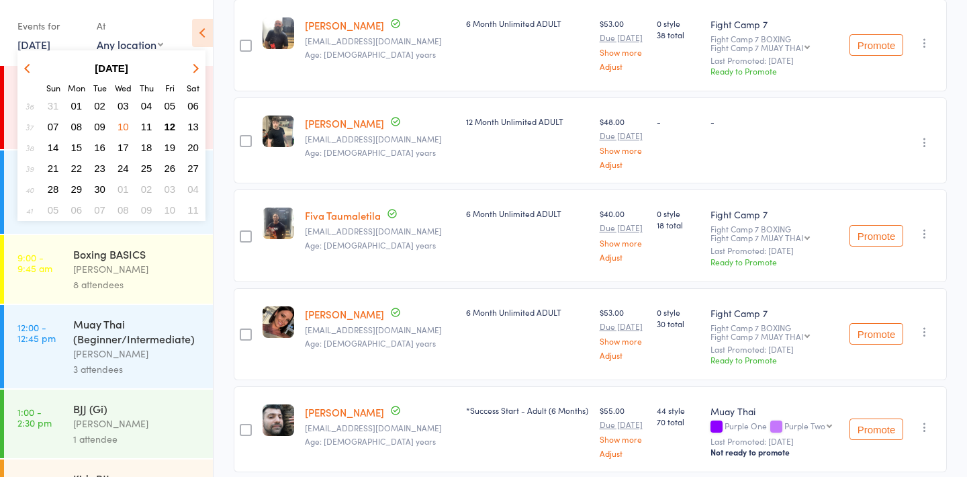
click at [122, 147] on span "17" at bounding box center [123, 147] width 11 height 11
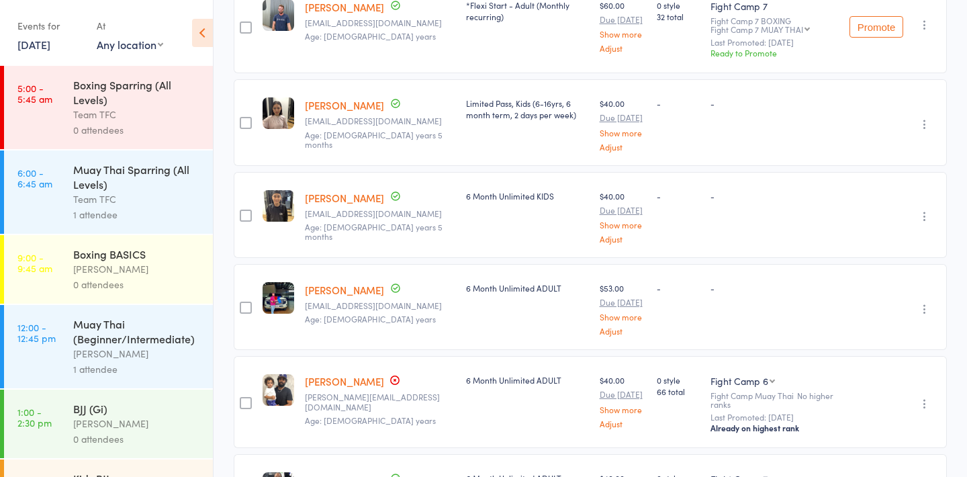
scroll to position [2044, 0]
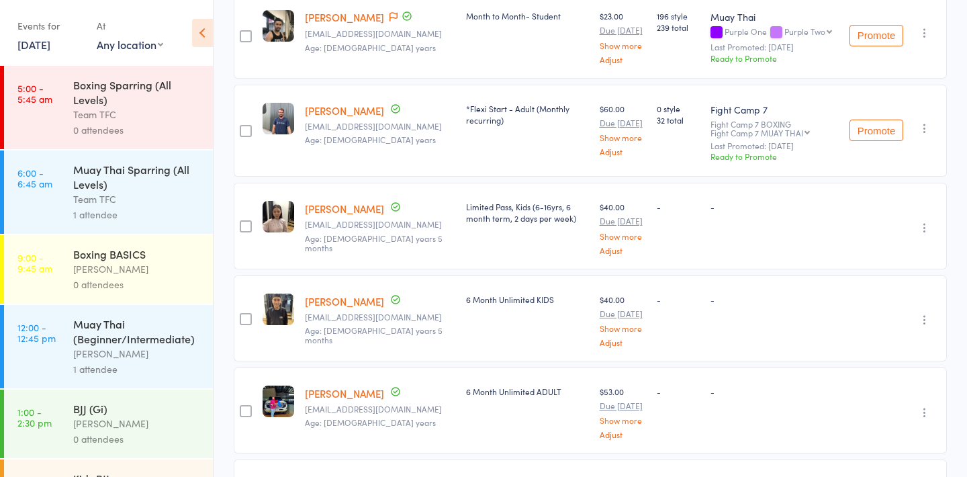
click at [50, 48] on link "17 Sep, 2025" at bounding box center [33, 44] width 33 height 15
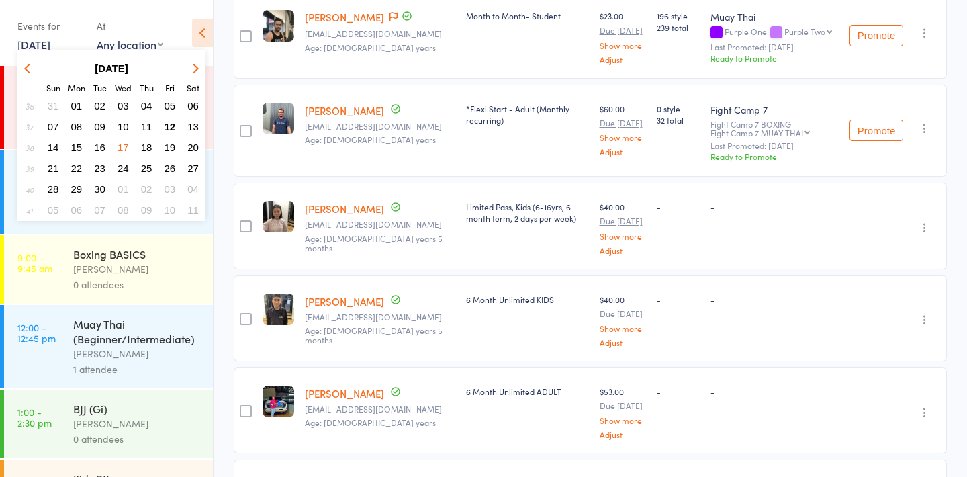
click at [125, 126] on span "10" at bounding box center [123, 126] width 11 height 11
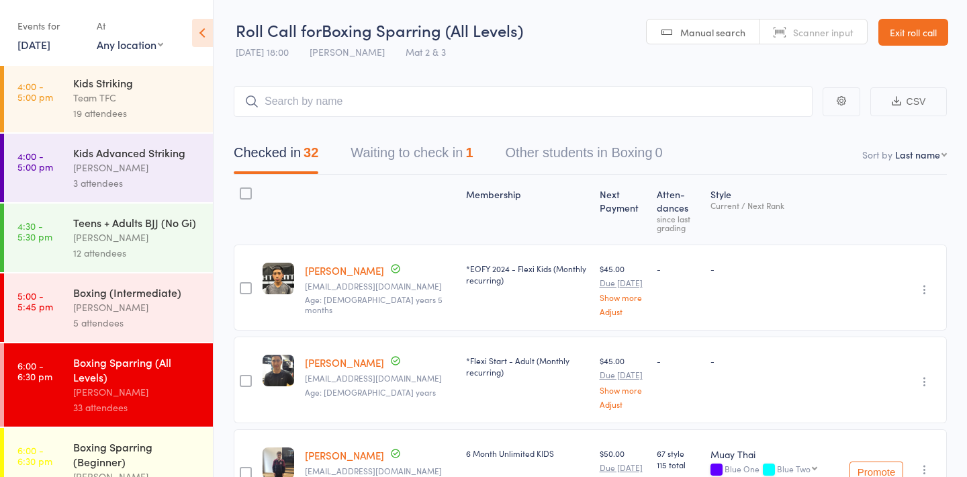
scroll to position [547, 0]
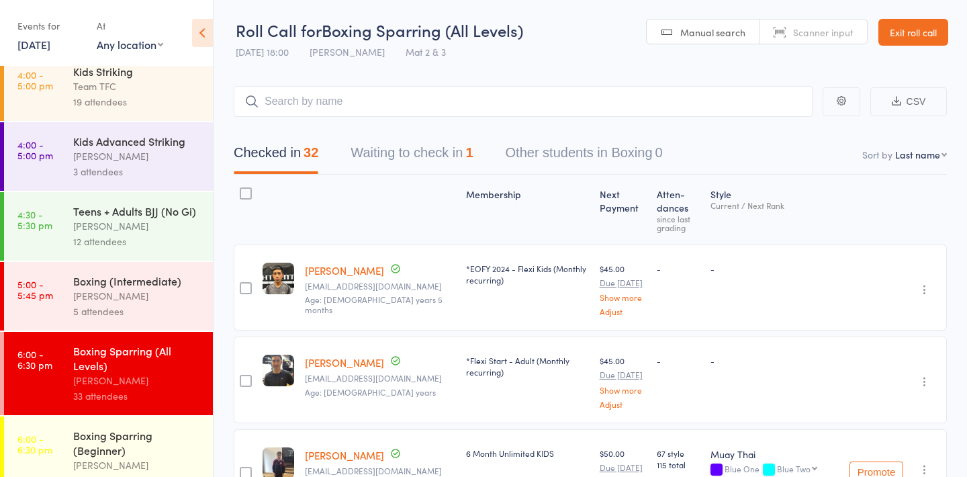
click at [106, 373] on div "Boxing Sparring (All Levels)" at bounding box center [137, 358] width 128 height 30
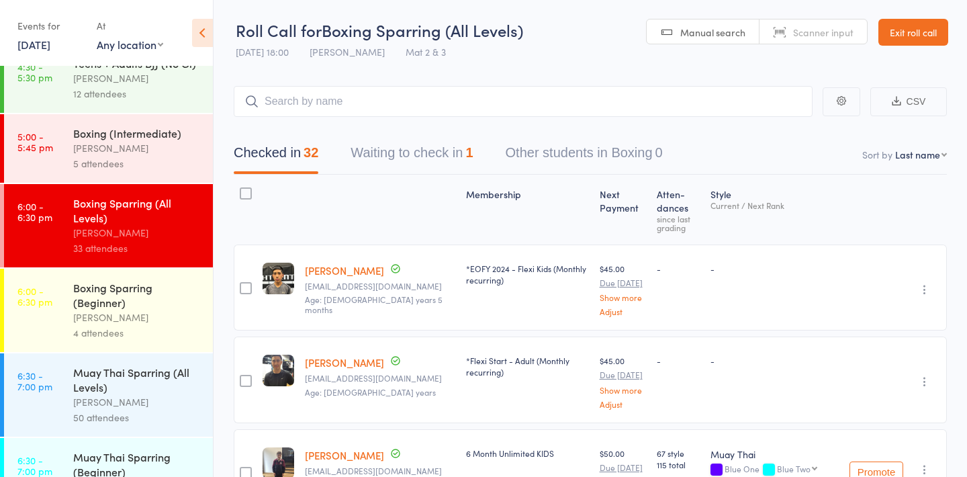
scroll to position [699, 0]
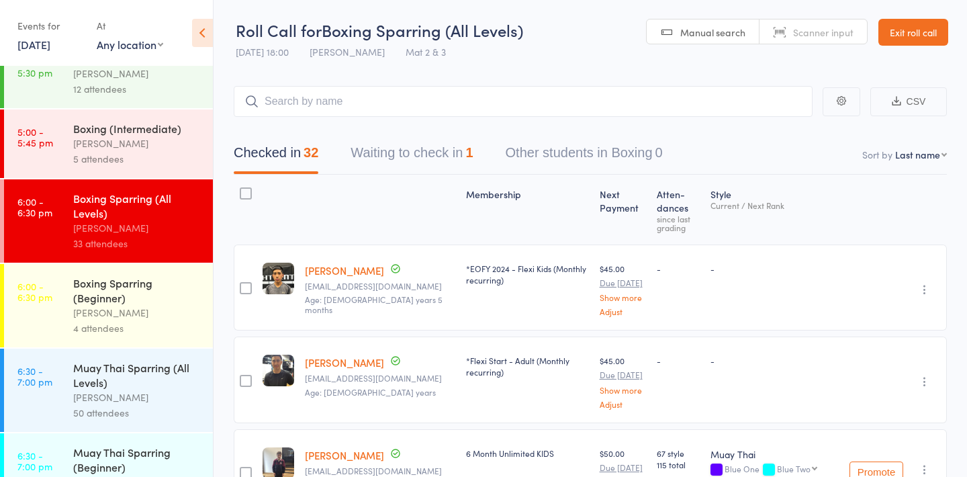
click at [106, 375] on div "Muay Thai Sparring (All Levels)" at bounding box center [137, 375] width 128 height 30
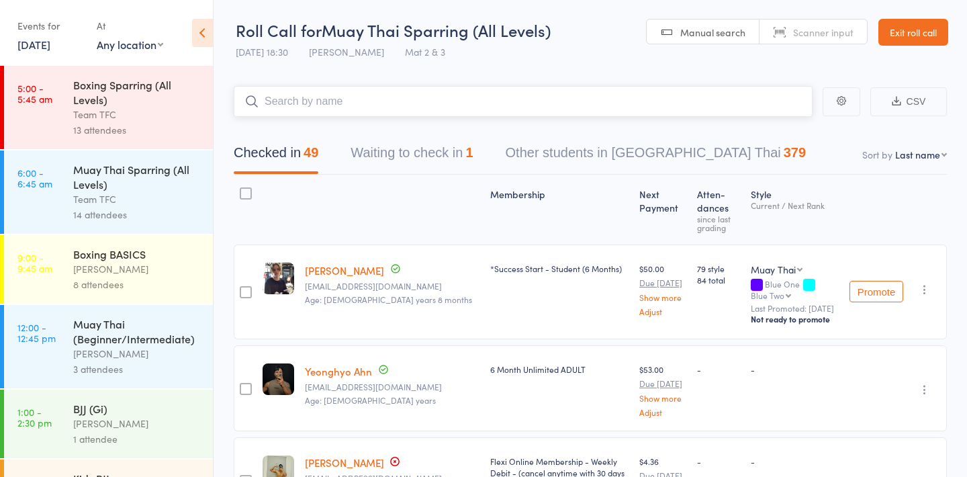
click at [461, 146] on button "Waiting to check in 1" at bounding box center [412, 156] width 122 height 36
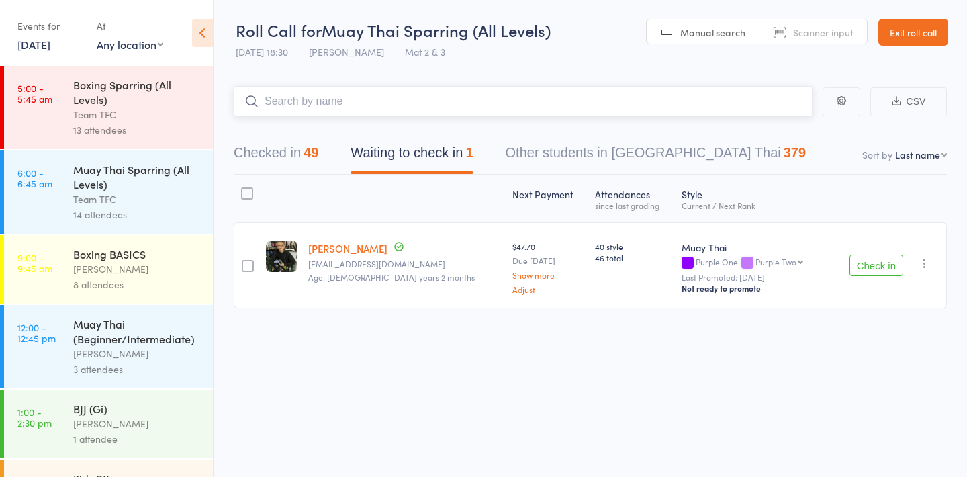
click at [279, 156] on button "Checked in 49" at bounding box center [276, 156] width 85 height 36
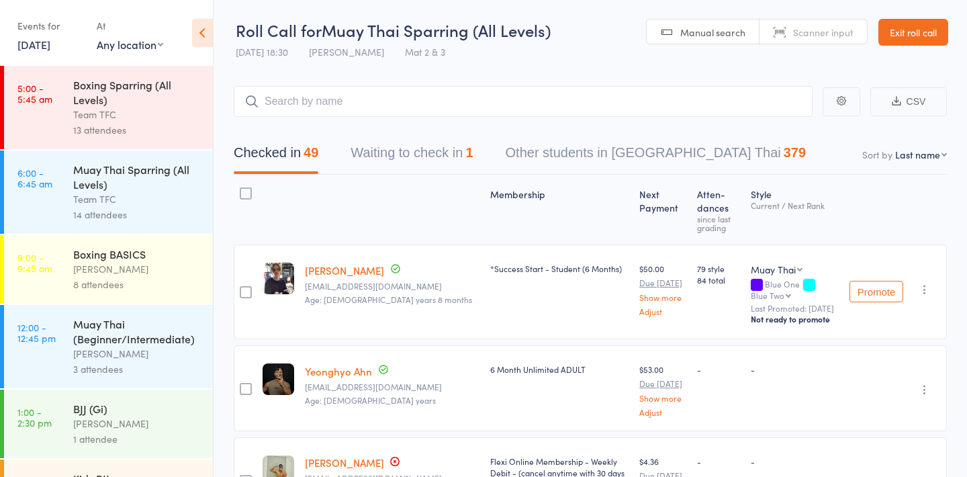
click at [45, 47] on link "10 Sep, 2025" at bounding box center [33, 44] width 33 height 15
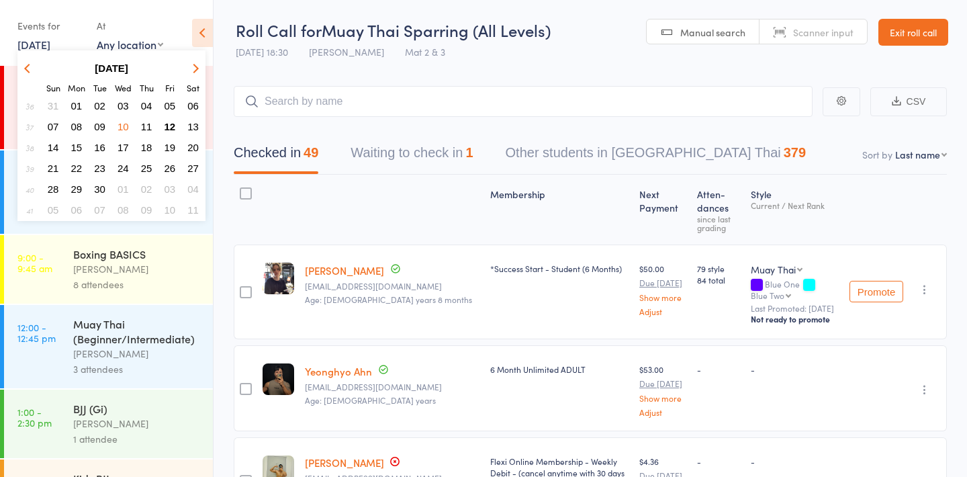
click at [124, 109] on span "03" at bounding box center [123, 105] width 11 height 11
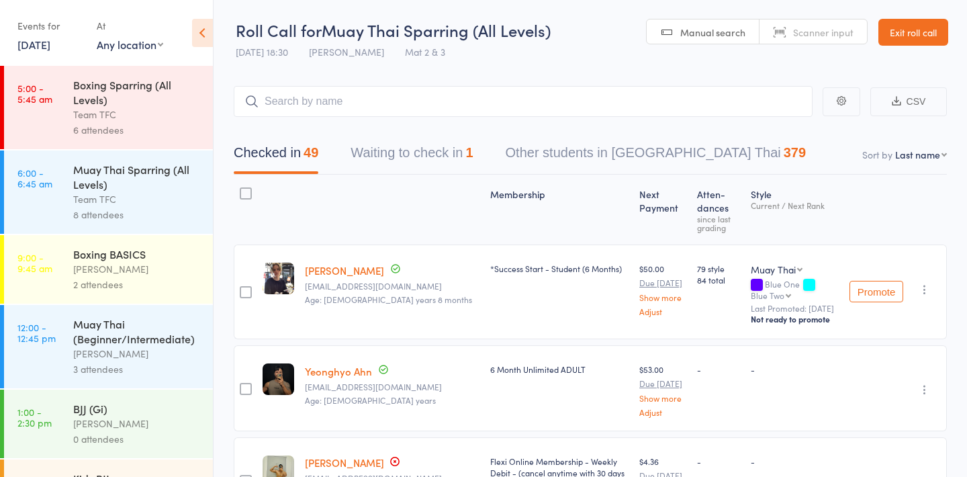
click at [144, 179] on div "Muay Thai Sparring (All Levels)" at bounding box center [137, 177] width 128 height 30
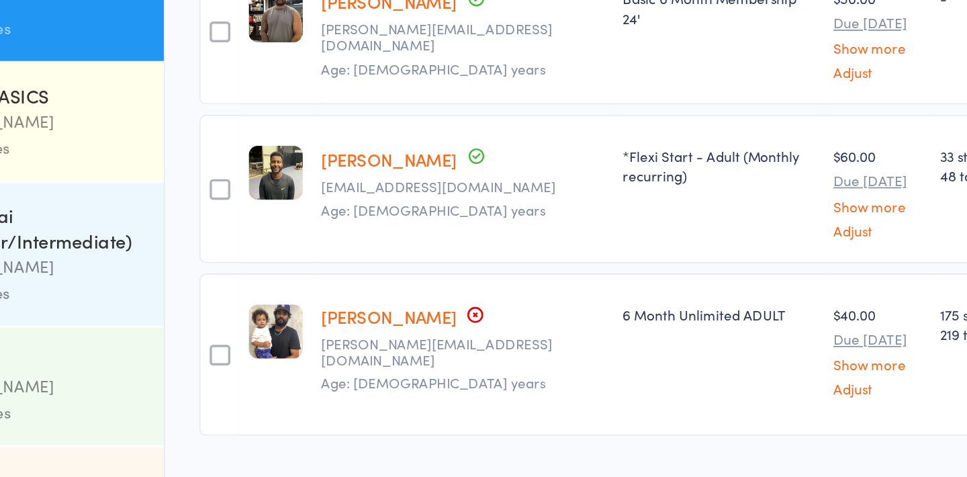
scroll to position [549, 0]
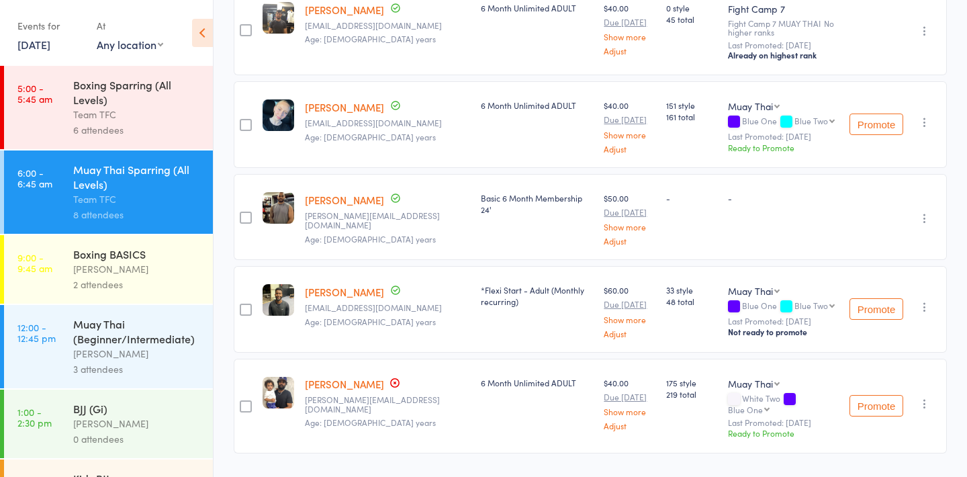
click at [105, 113] on div "Team TFC" at bounding box center [137, 114] width 128 height 15
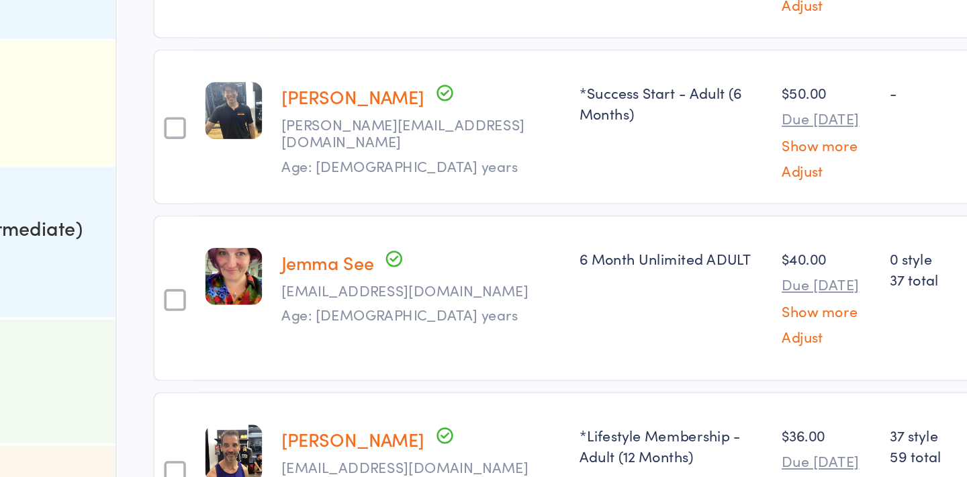
scroll to position [379, 0]
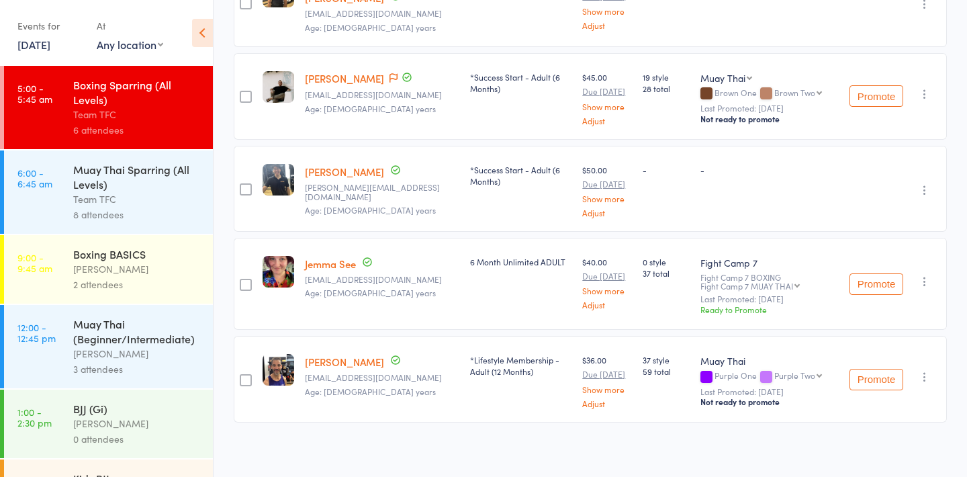
click at [36, 50] on link "3 Sep, 2025" at bounding box center [33, 44] width 33 height 15
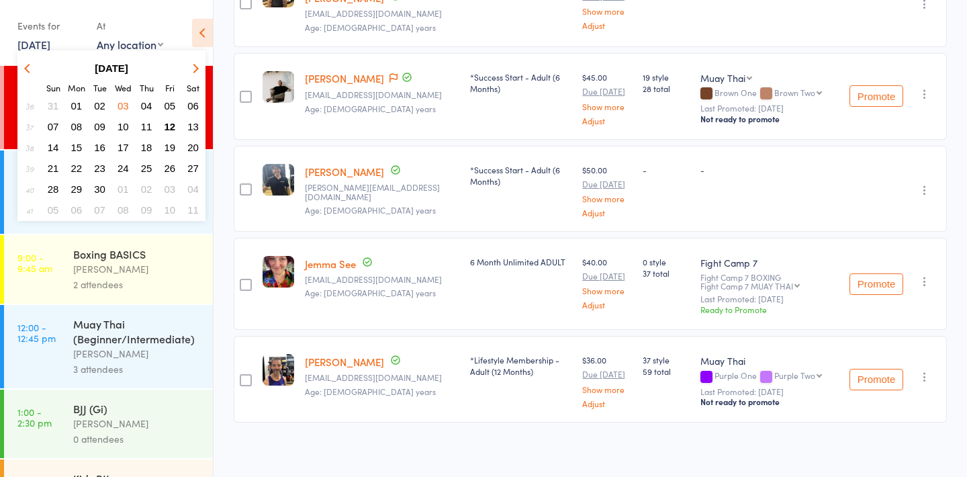
click at [128, 124] on span "10" at bounding box center [123, 126] width 11 height 11
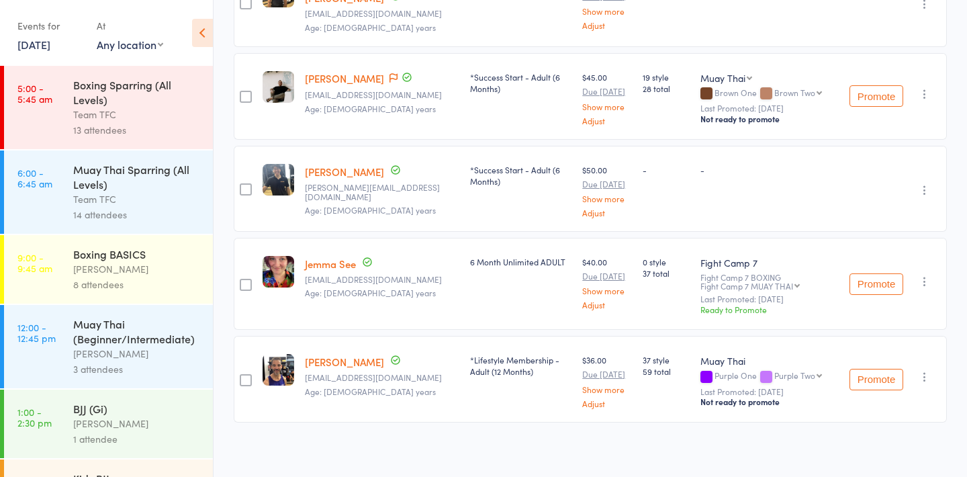
click at [128, 124] on div "13 attendees" at bounding box center [137, 129] width 128 height 15
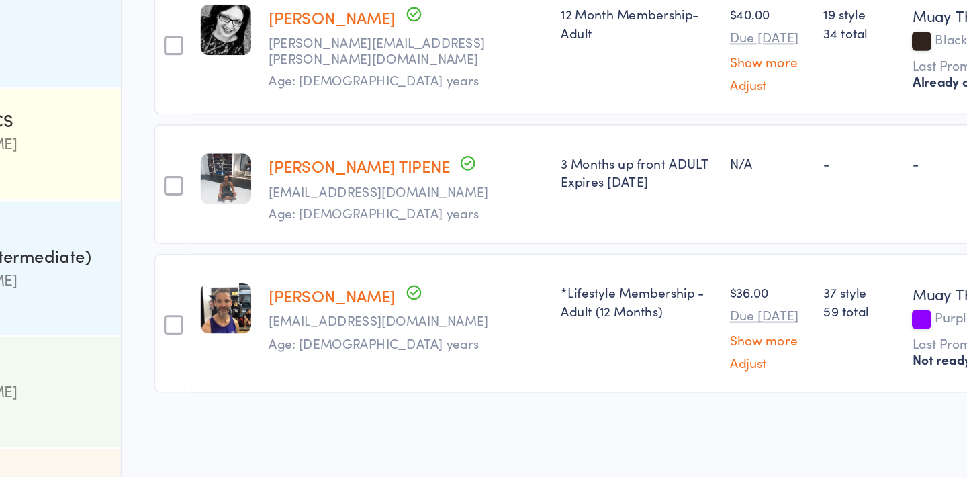
scroll to position [1023, 0]
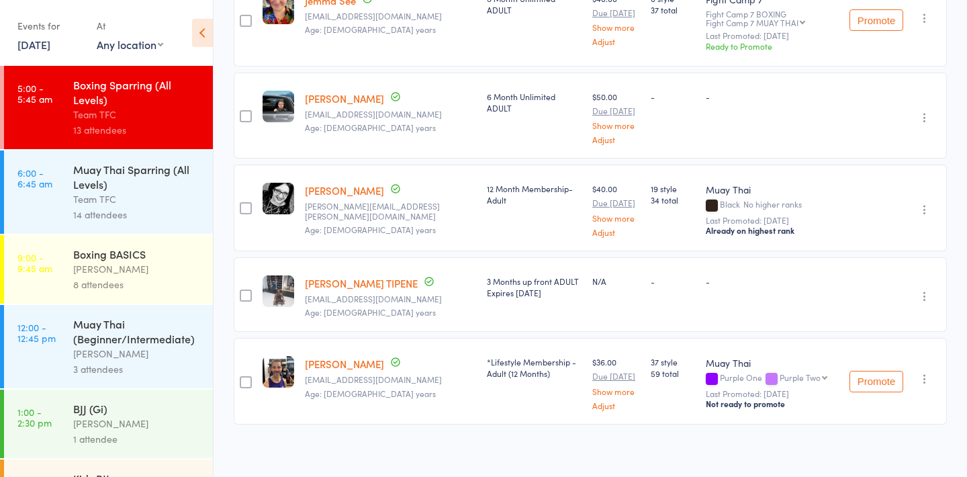
click at [98, 227] on div "Muay Thai Sparring (All Levels) Team TFC 14 attendees" at bounding box center [143, 191] width 140 height 83
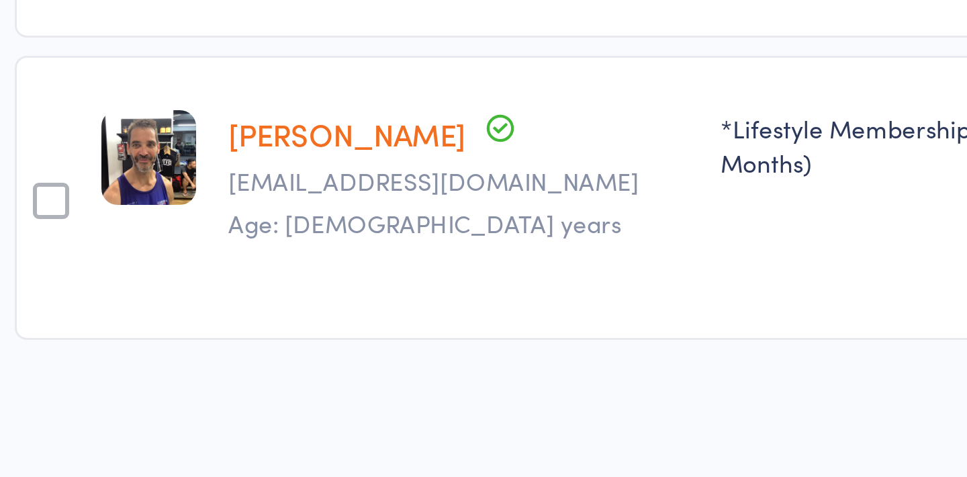
scroll to position [1026, 0]
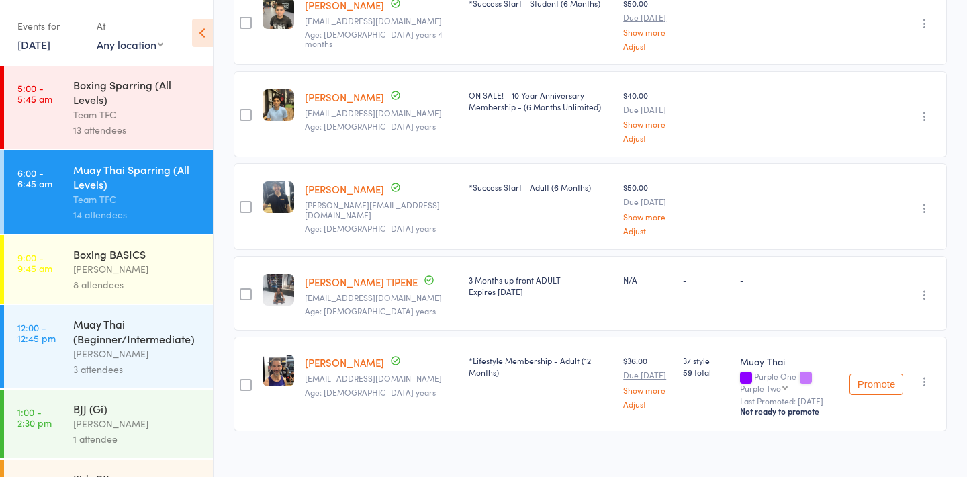
click at [36, 46] on link "10 Sep, 2025" at bounding box center [33, 44] width 33 height 15
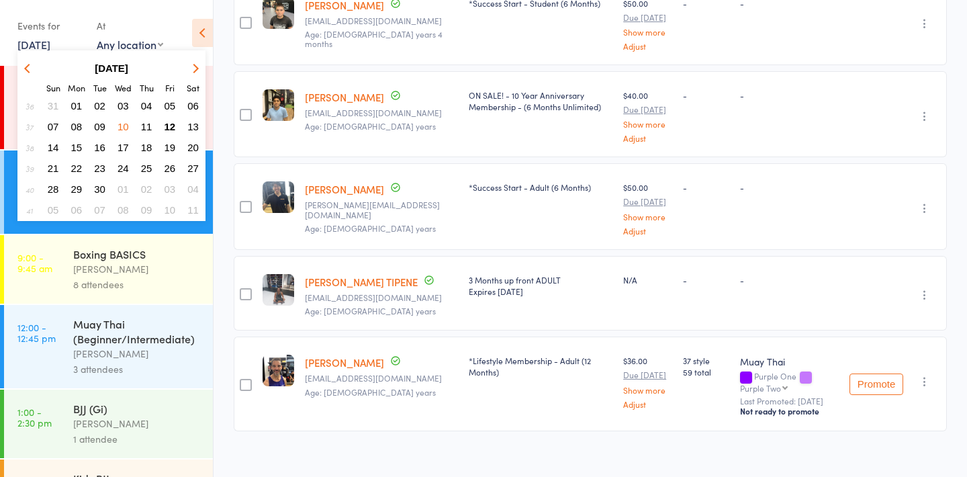
click at [26, 65] on button "button" at bounding box center [29, 68] width 20 height 18
click at [124, 189] on span "27" at bounding box center [123, 188] width 11 height 11
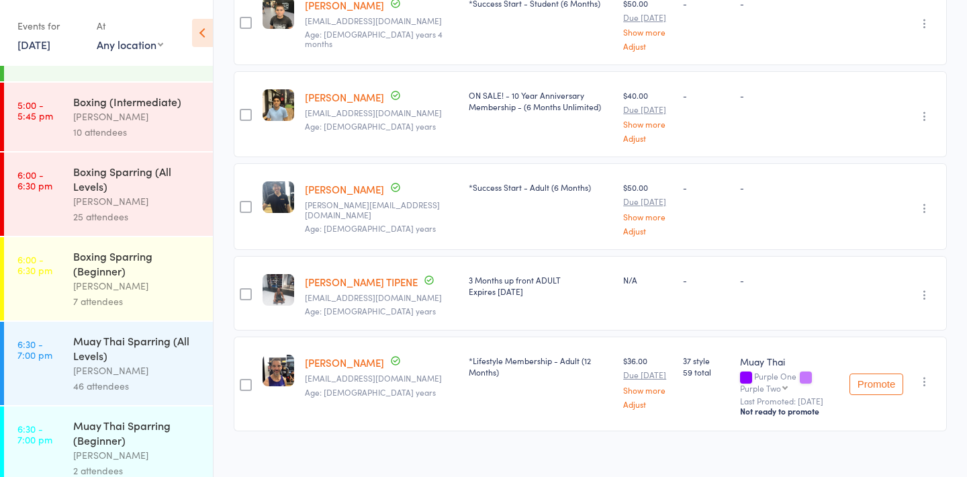
scroll to position [0, 0]
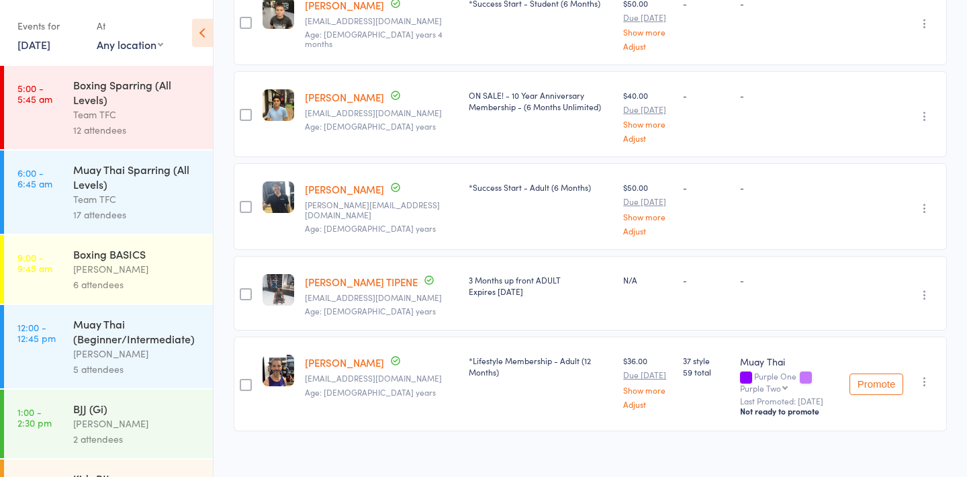
click at [129, 218] on div "17 attendees" at bounding box center [137, 214] width 128 height 15
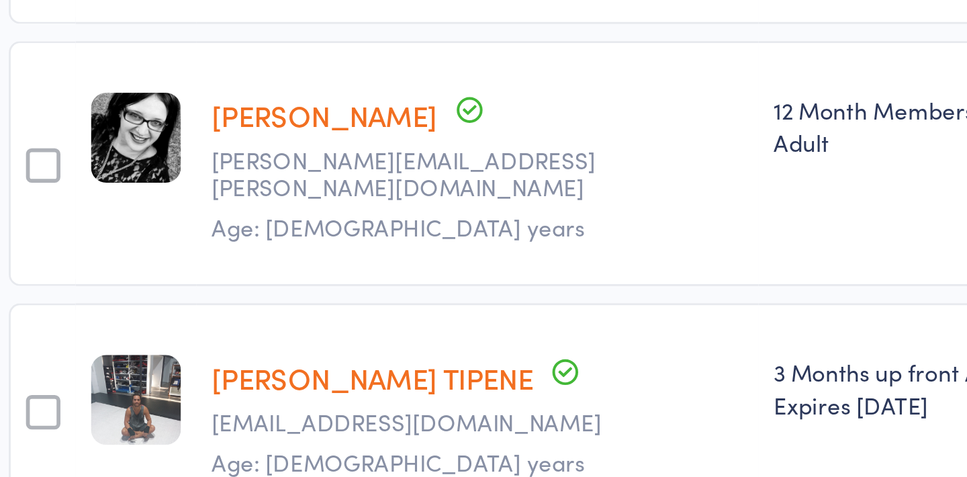
scroll to position [1383, 0]
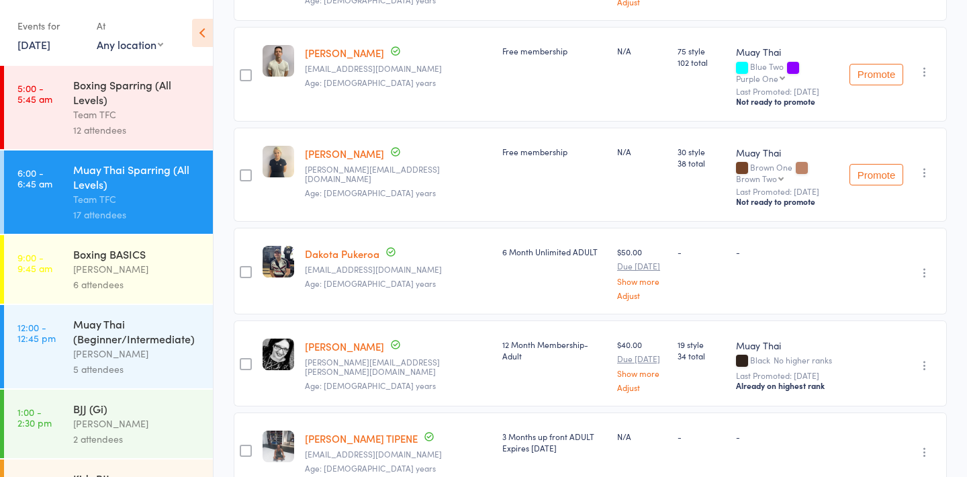
click at [132, 136] on div "12 attendees" at bounding box center [137, 129] width 128 height 15
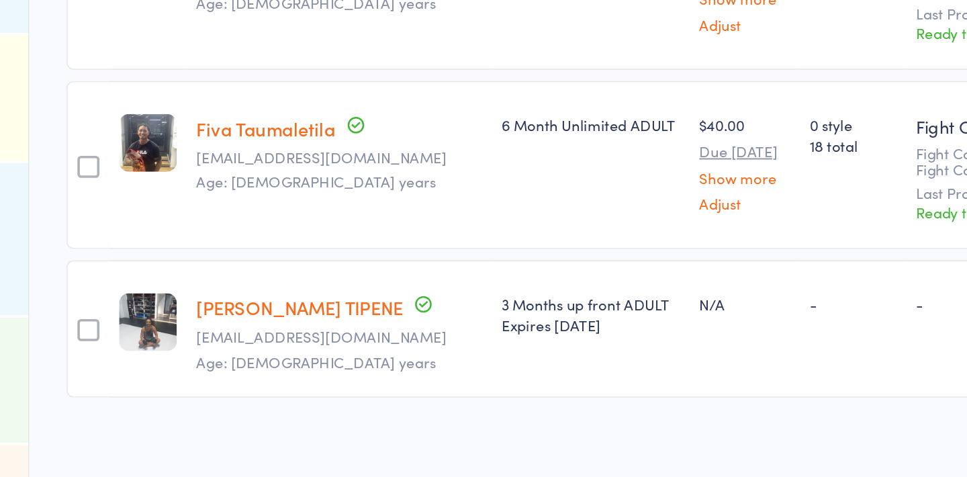
scroll to position [926, 0]
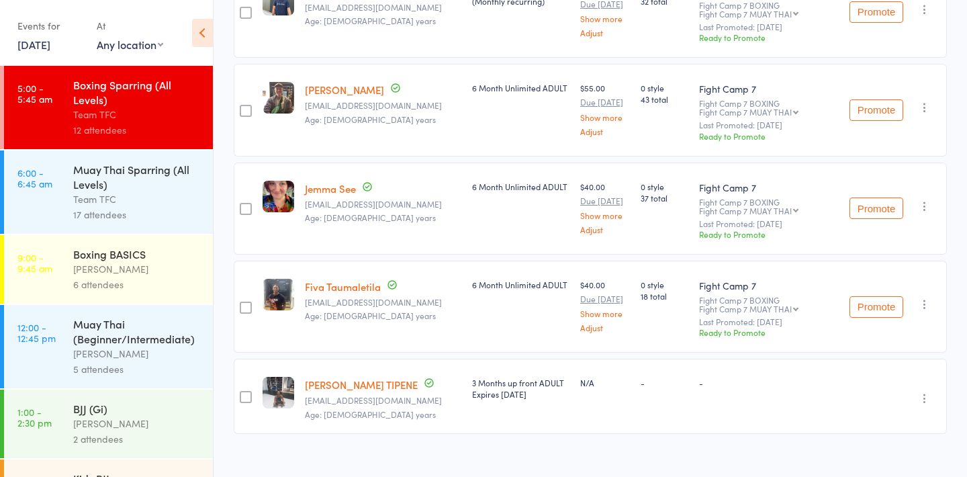
click at [50, 42] on link "27 Aug, 2025" at bounding box center [33, 44] width 33 height 15
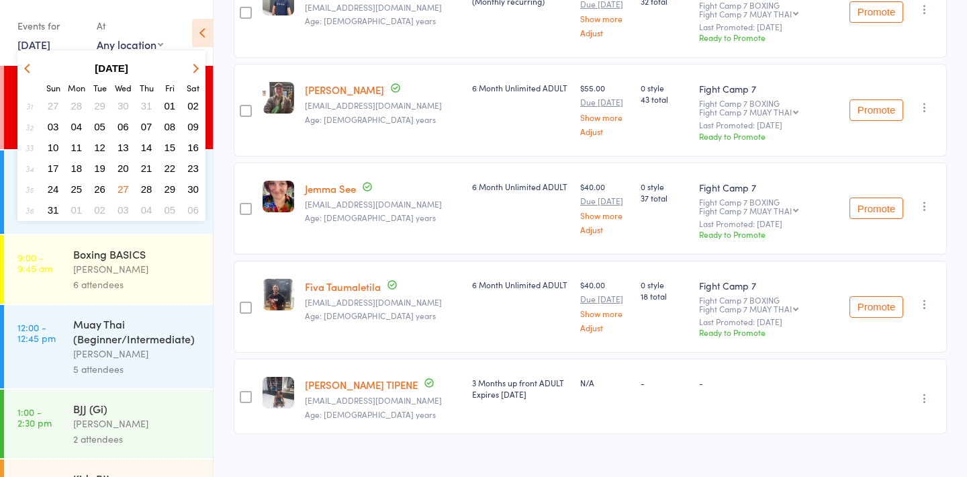
click at [124, 209] on span "03" at bounding box center [123, 209] width 11 height 11
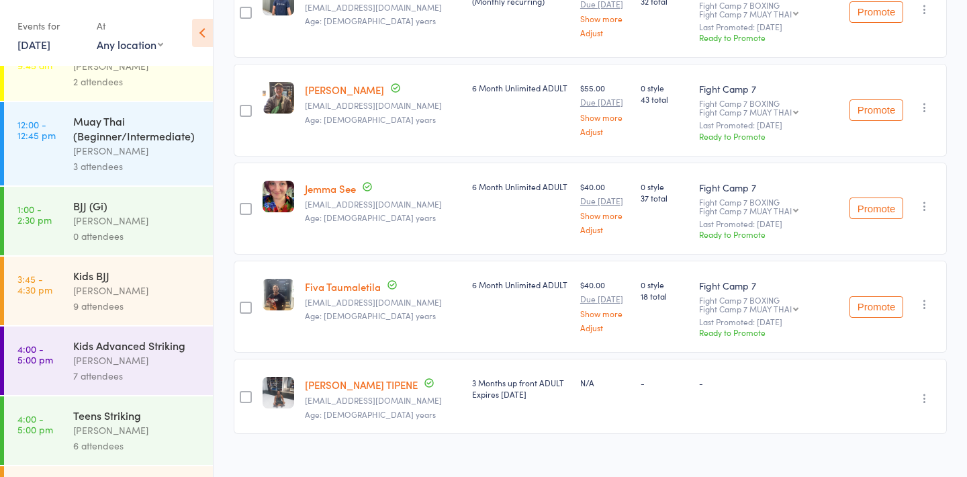
scroll to position [0, 0]
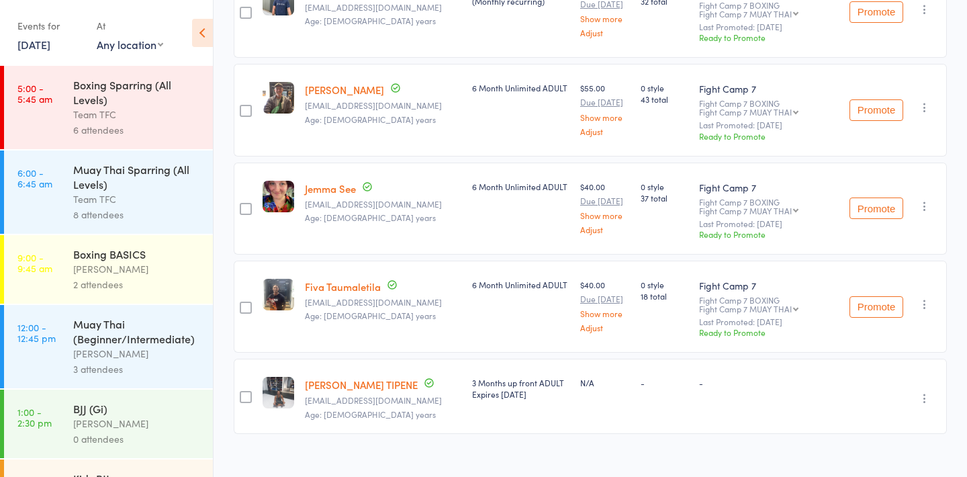
click at [35, 41] on link "3 Sep, 2025" at bounding box center [33, 44] width 33 height 15
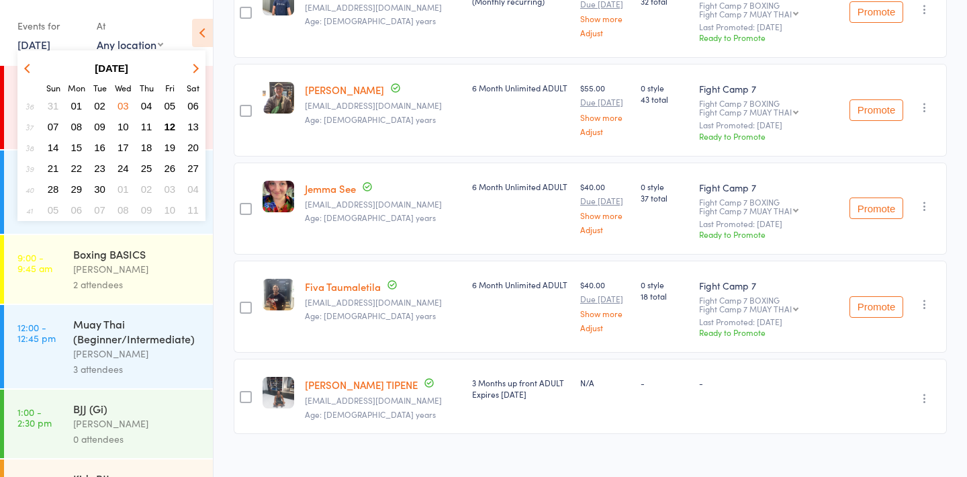
click at [26, 71] on button "button" at bounding box center [29, 68] width 20 height 18
click at [125, 169] on span "20" at bounding box center [123, 168] width 11 height 11
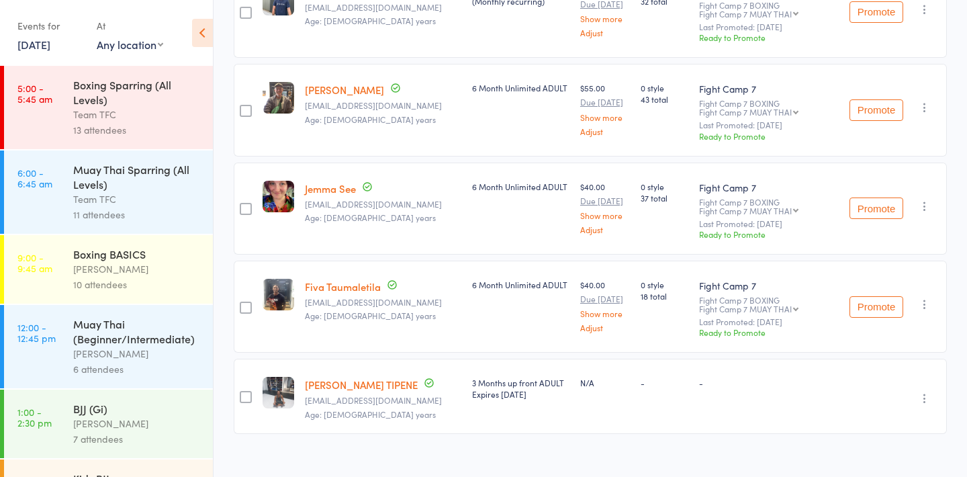
click at [105, 116] on div "Team TFC" at bounding box center [137, 114] width 128 height 15
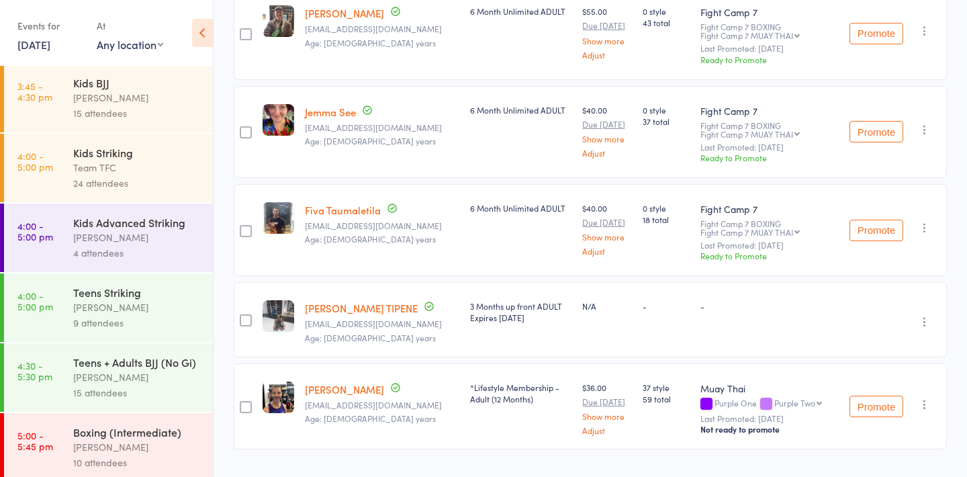
scroll to position [385, 0]
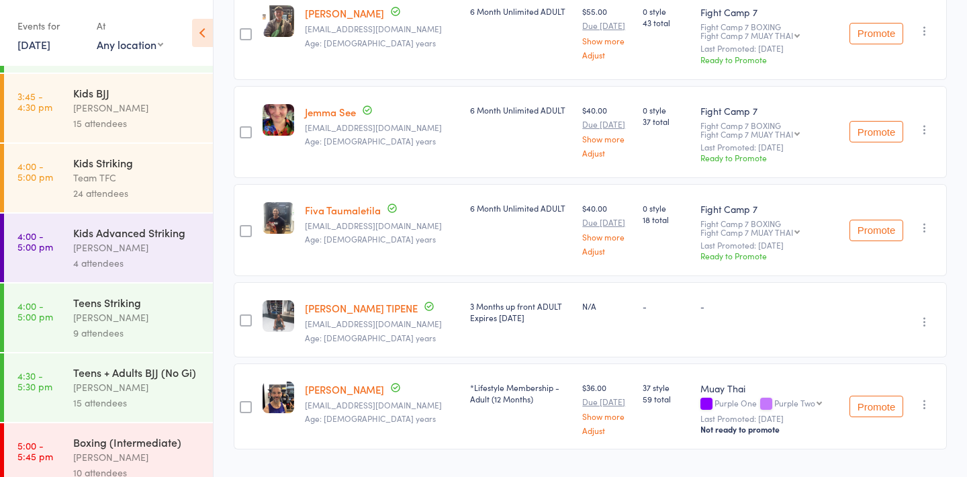
click at [167, 314] on div "[PERSON_NAME]" at bounding box center [137, 317] width 128 height 15
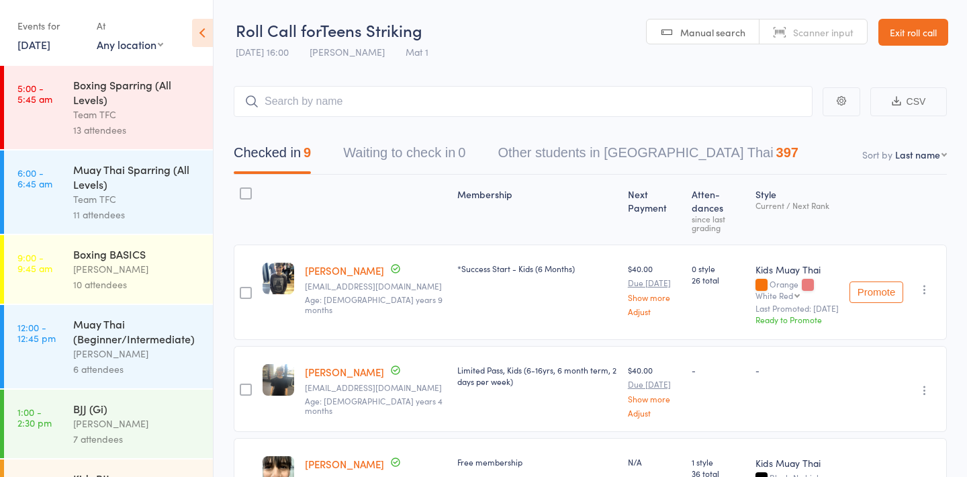
click at [138, 188] on div "Muay Thai Sparring (All Levels)" at bounding box center [137, 177] width 128 height 30
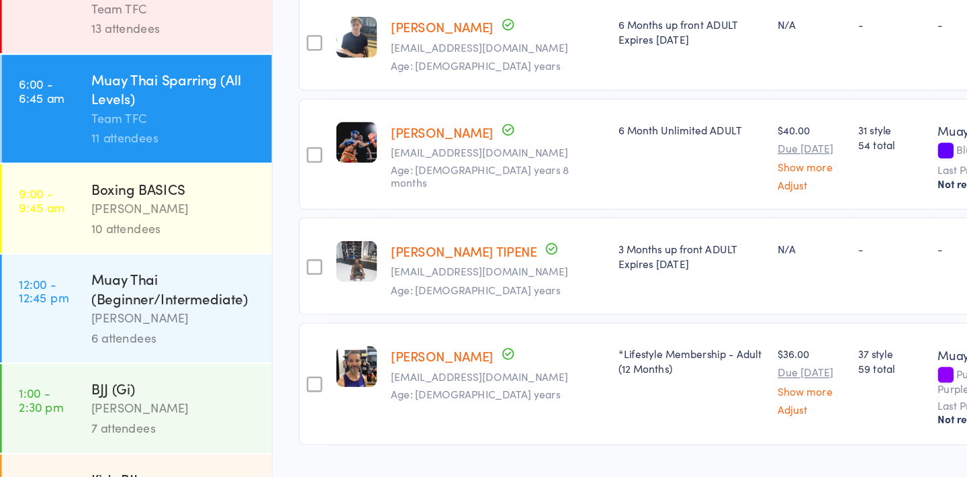
scroll to position [720, 0]
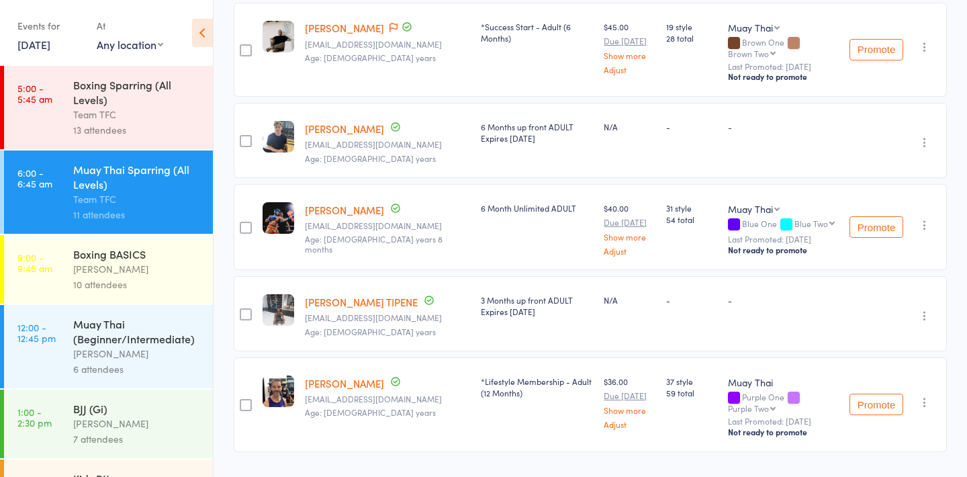
click at [44, 49] on link "20 Aug, 2025" at bounding box center [33, 44] width 33 height 15
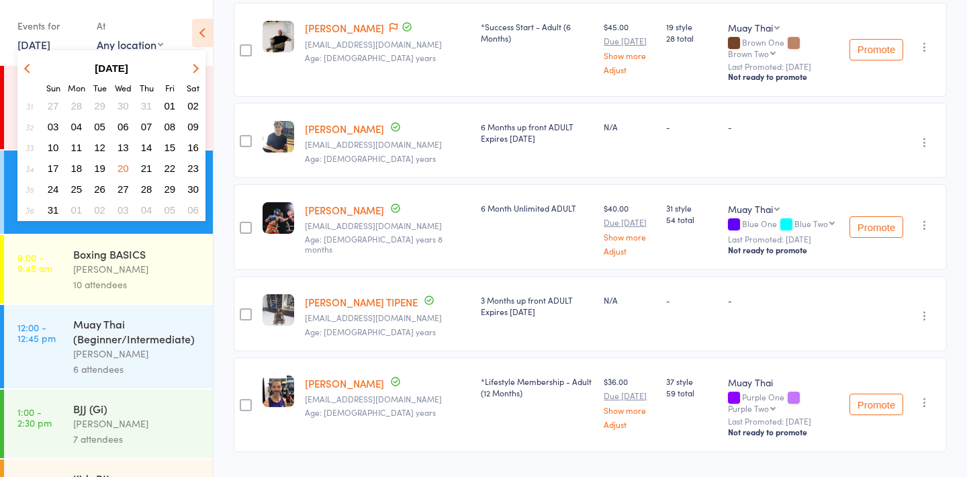
click at [127, 146] on span "13" at bounding box center [123, 147] width 11 height 11
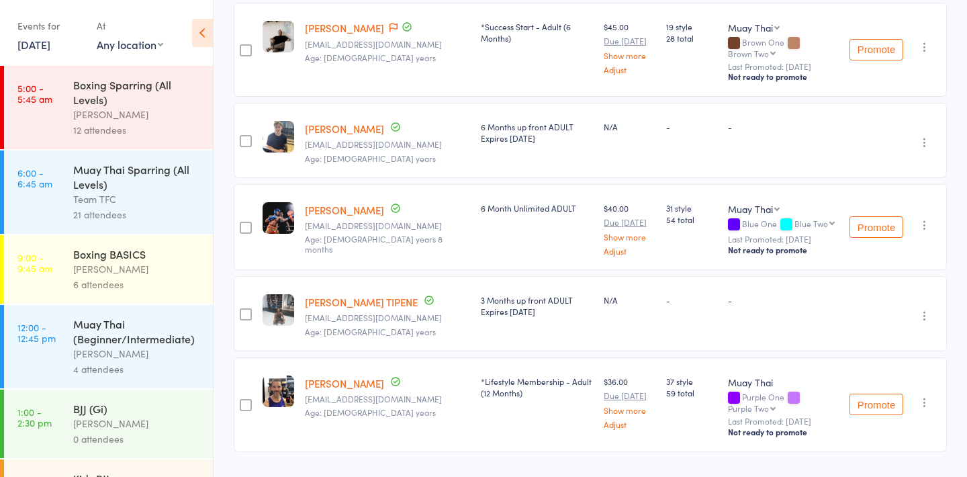
click at [136, 170] on div "Muay Thai Sparring (All Levels)" at bounding box center [137, 177] width 128 height 30
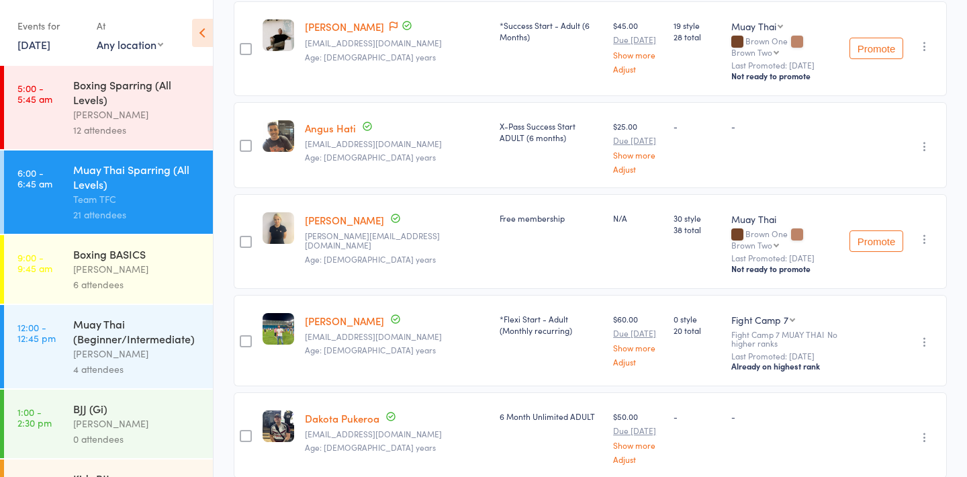
scroll to position [496, 0]
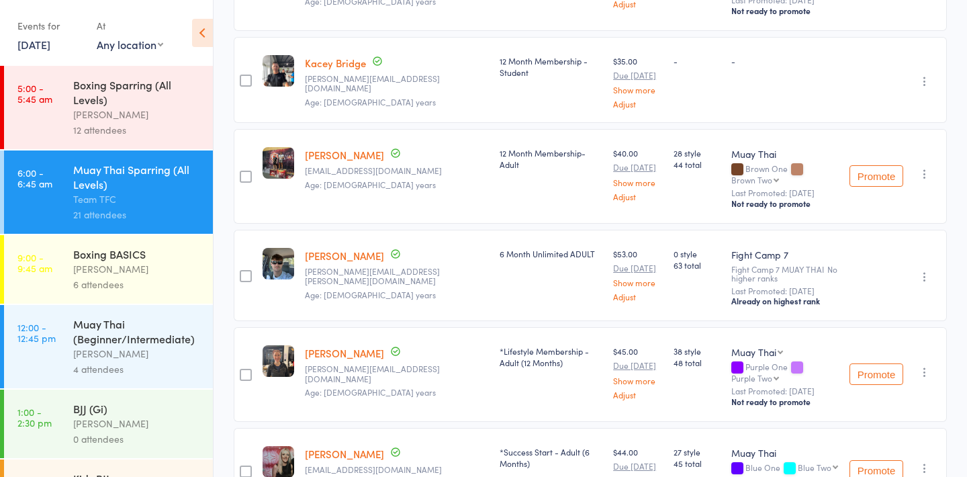
click at [142, 95] on div "Boxing Sparring (All Levels)" at bounding box center [137, 92] width 128 height 30
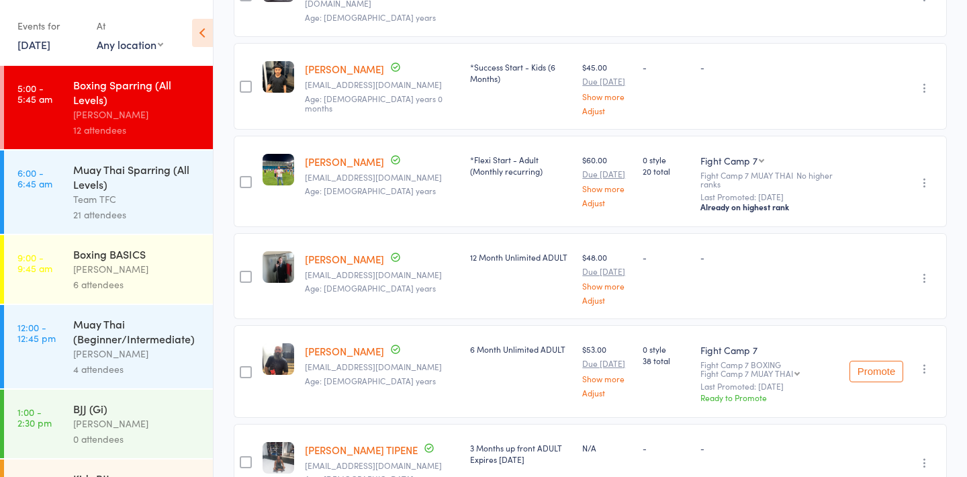
scroll to position [829, 0]
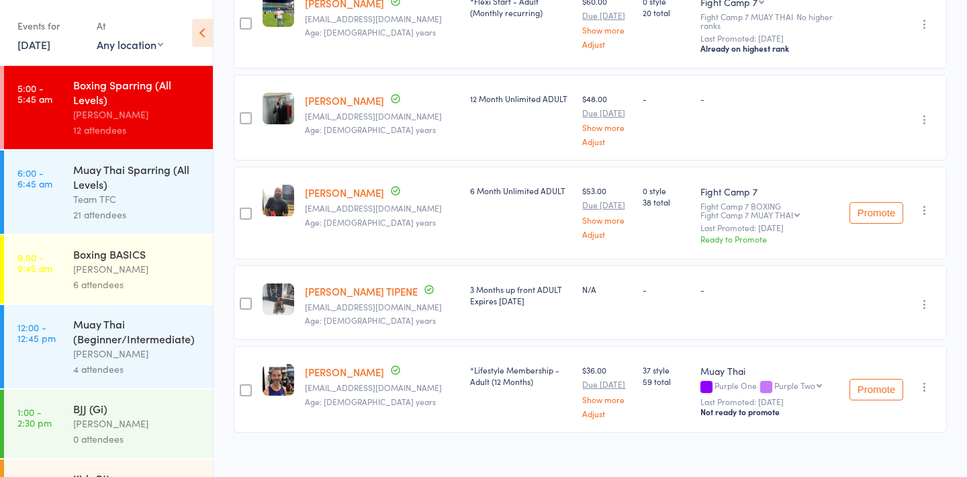
click at [36, 47] on link "13 Aug, 2025" at bounding box center [33, 44] width 33 height 15
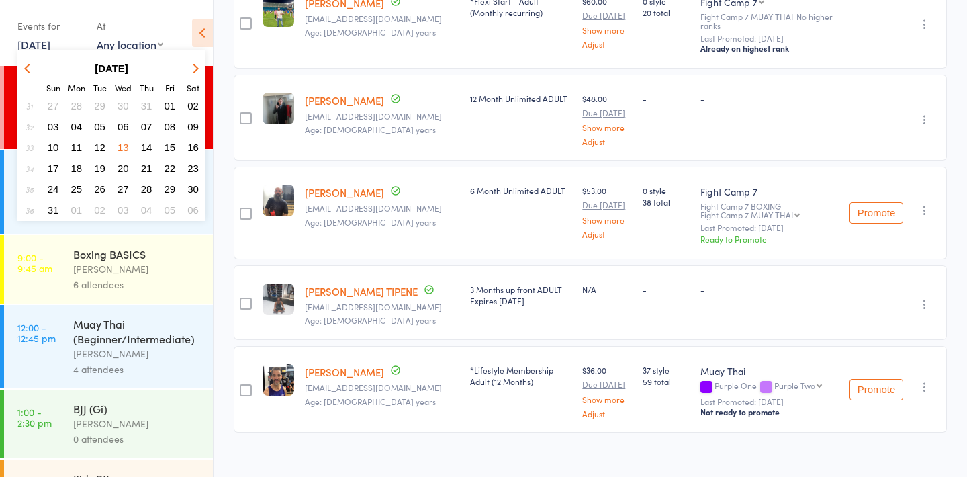
click at [123, 130] on span "06" at bounding box center [123, 126] width 11 height 11
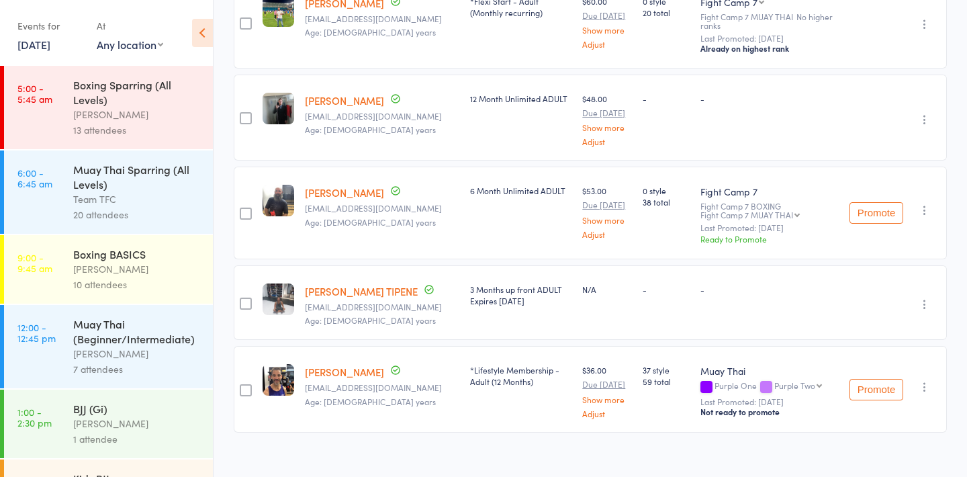
click at [123, 130] on div "13 attendees" at bounding box center [137, 129] width 128 height 15
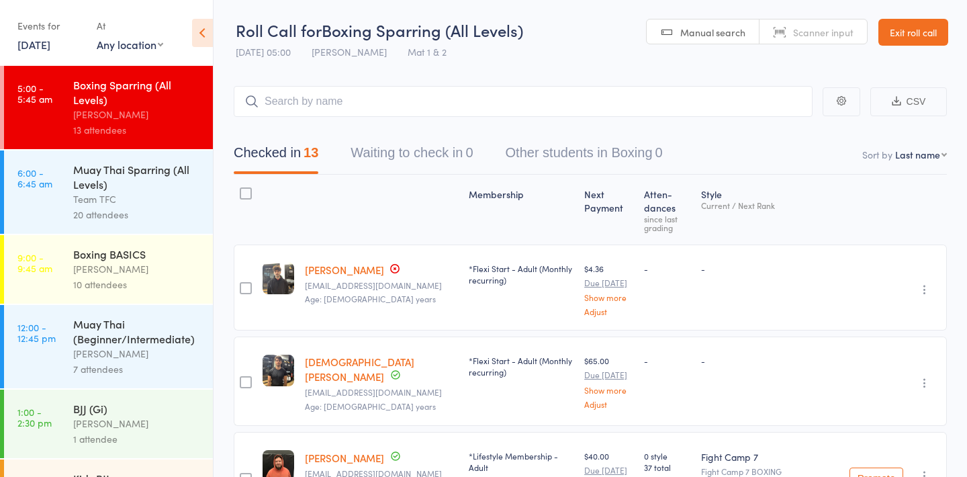
click at [73, 161] on div "Muay Thai Sparring (All Levels) Team TFC 20 attendees" at bounding box center [143, 191] width 140 height 83
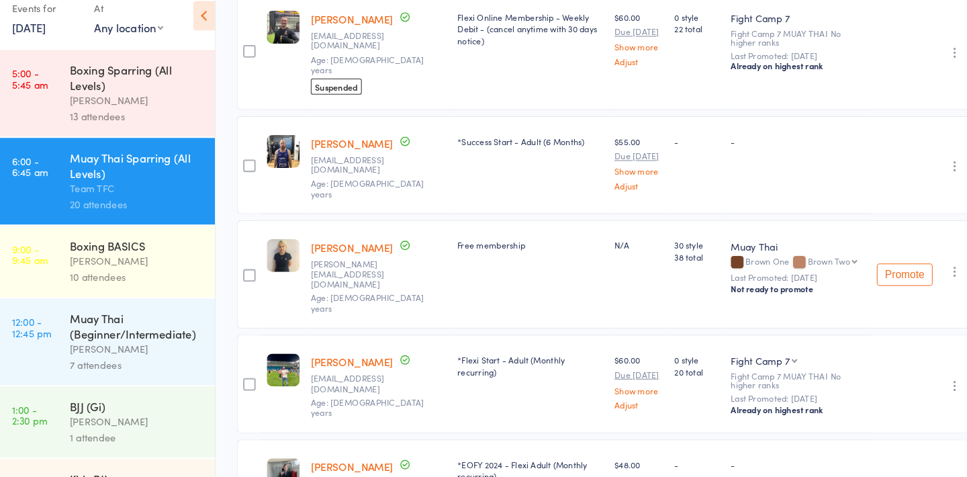
scroll to position [1596, 0]
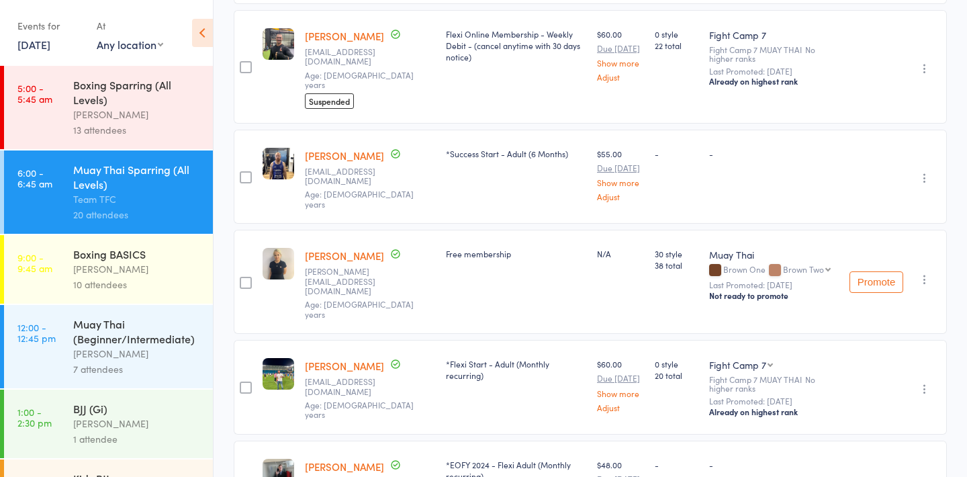
click at [336, 248] on link "Danielle Mulcahy" at bounding box center [344, 255] width 79 height 14
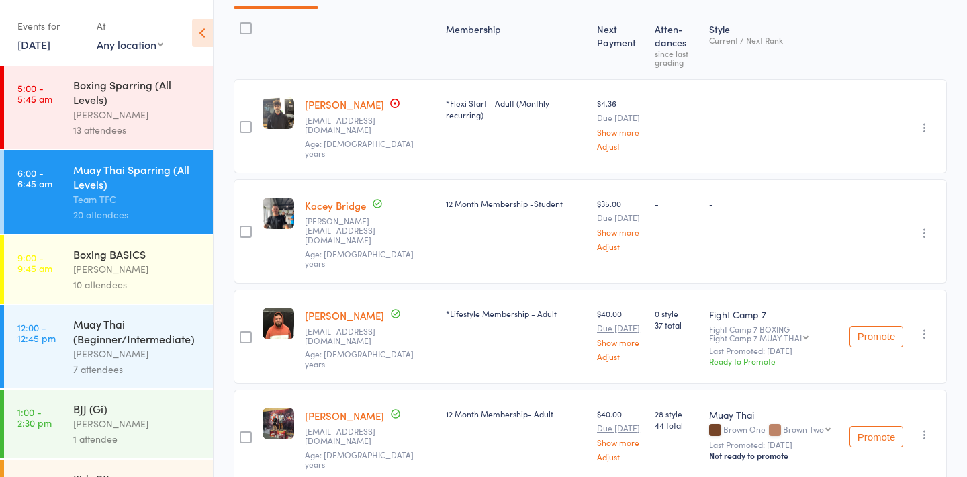
scroll to position [0, 0]
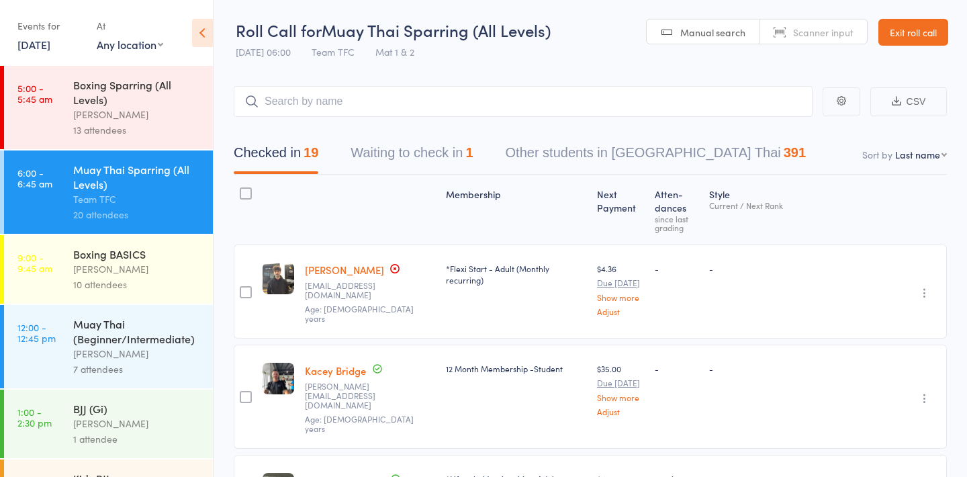
click at [894, 30] on link "Exit roll call" at bounding box center [913, 32] width 70 height 27
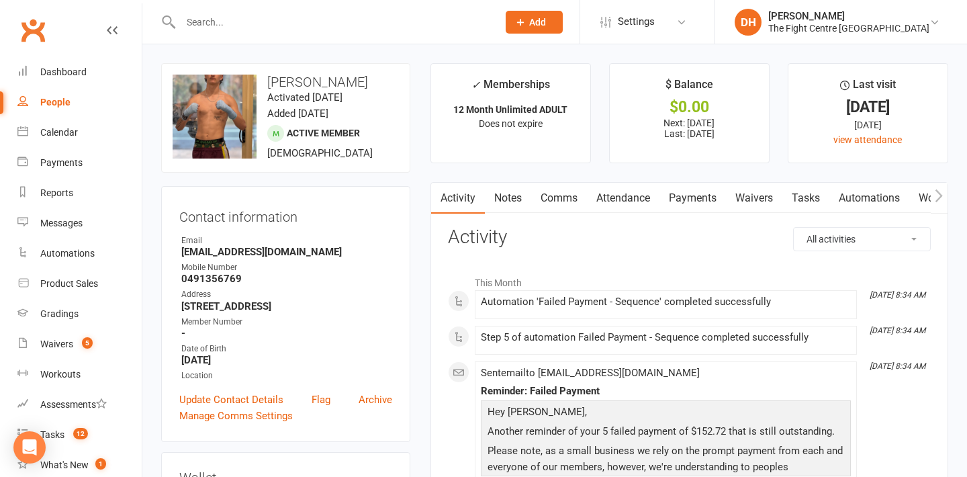
click at [699, 203] on link "Payments" at bounding box center [692, 198] width 66 height 31
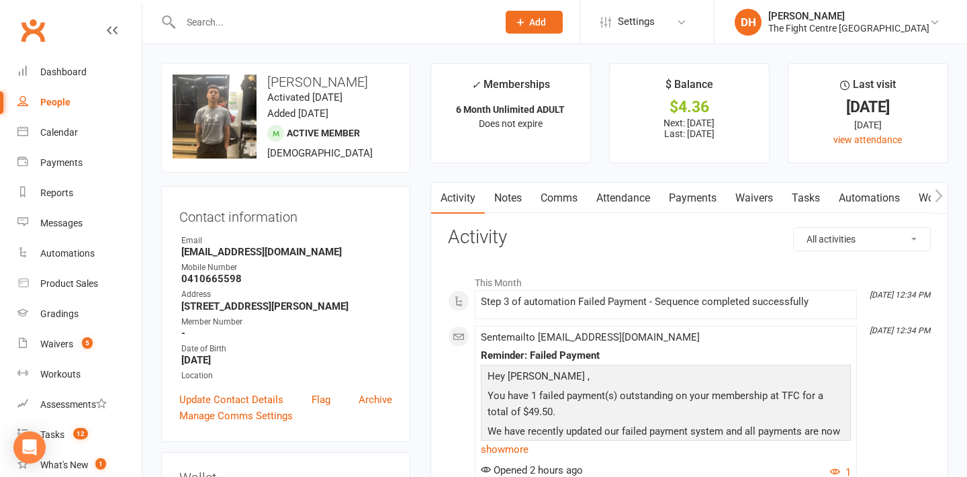
click at [702, 197] on link "Payments" at bounding box center [692, 198] width 66 height 31
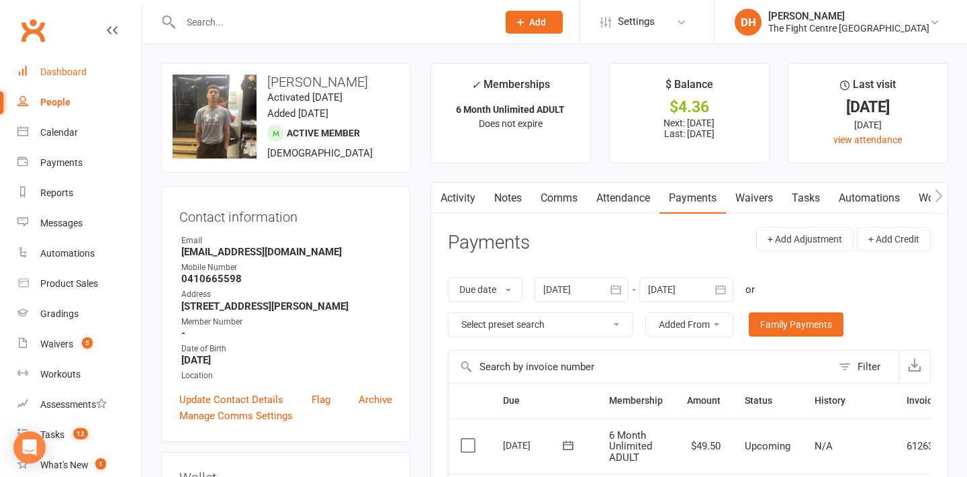
click at [79, 74] on div "Dashboard" at bounding box center [63, 71] width 46 height 11
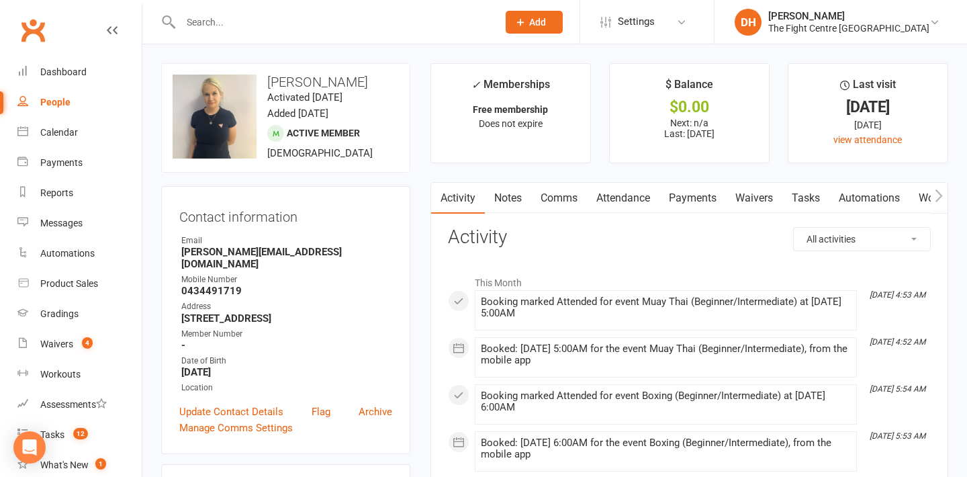
click at [639, 185] on link "Attendance" at bounding box center [623, 198] width 73 height 31
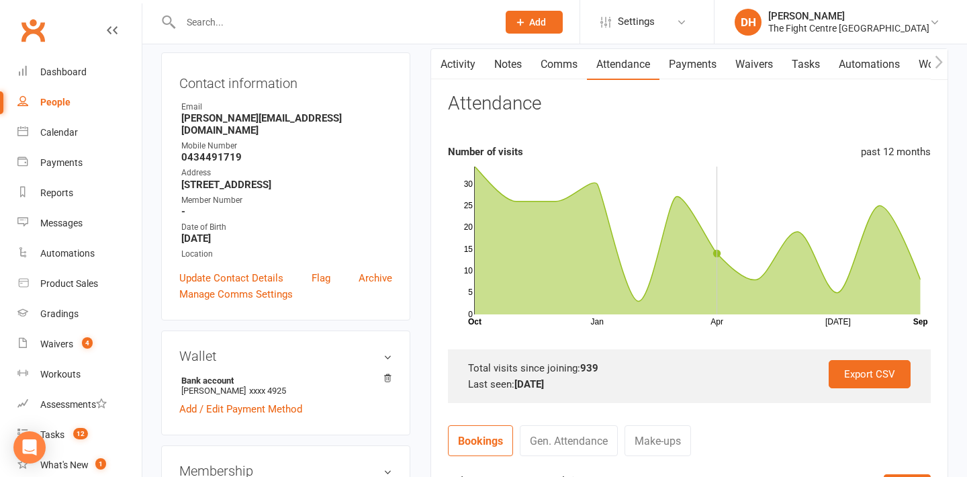
scroll to position [174, 0]
